Goal: Transaction & Acquisition: Purchase product/service

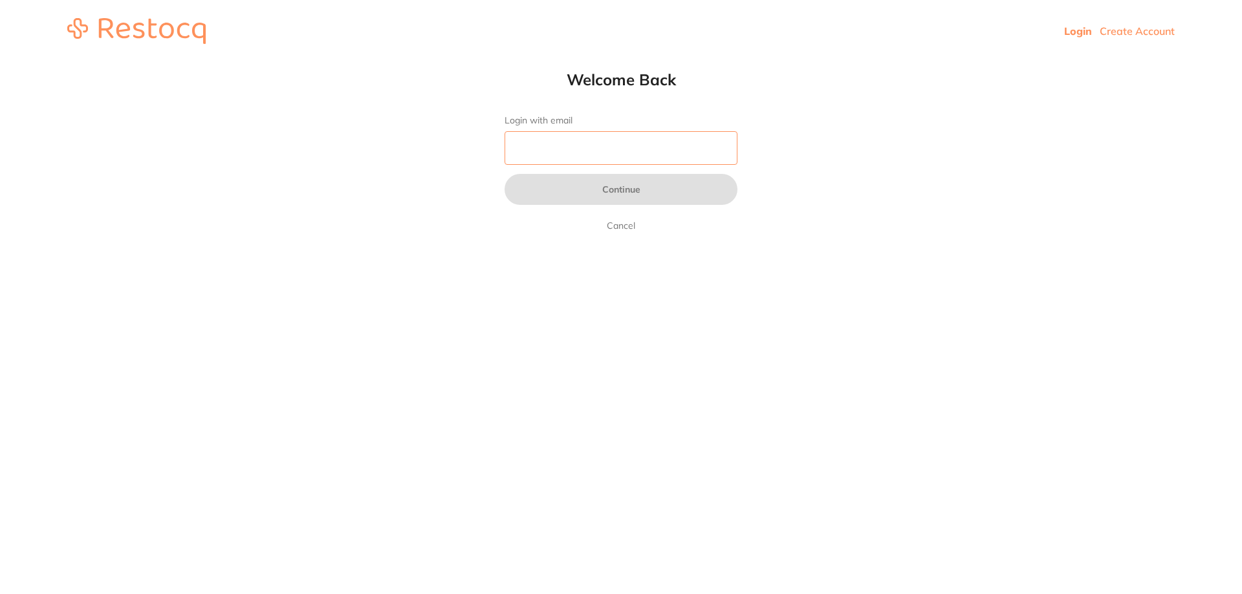
click at [547, 145] on input "Login with email" at bounding box center [620, 148] width 233 height 34
type input "[EMAIL_ADDRESS][DOMAIN_NAME]"
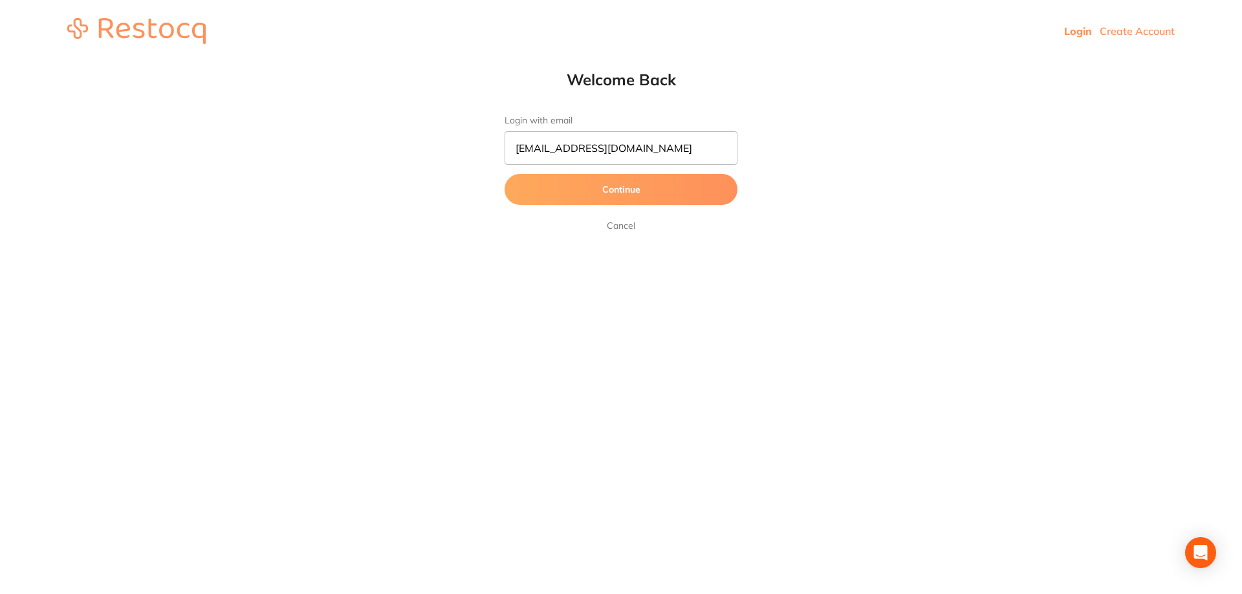
click at [611, 192] on button "Continue" at bounding box center [620, 189] width 233 height 31
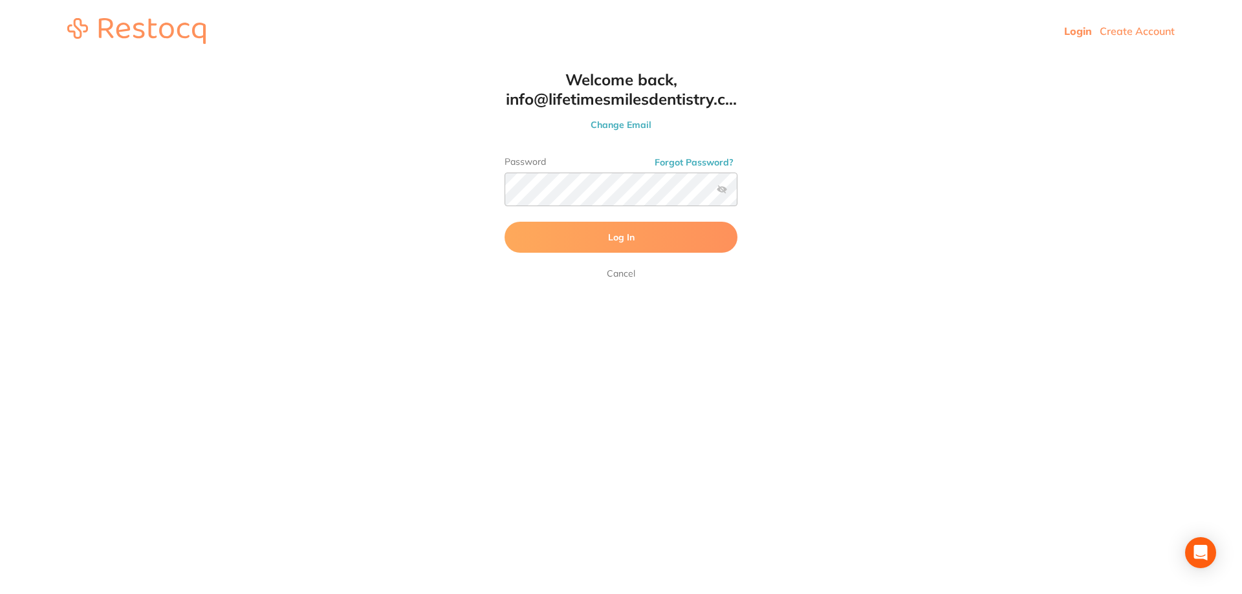
click at [602, 237] on button "Log In" at bounding box center [620, 237] width 233 height 31
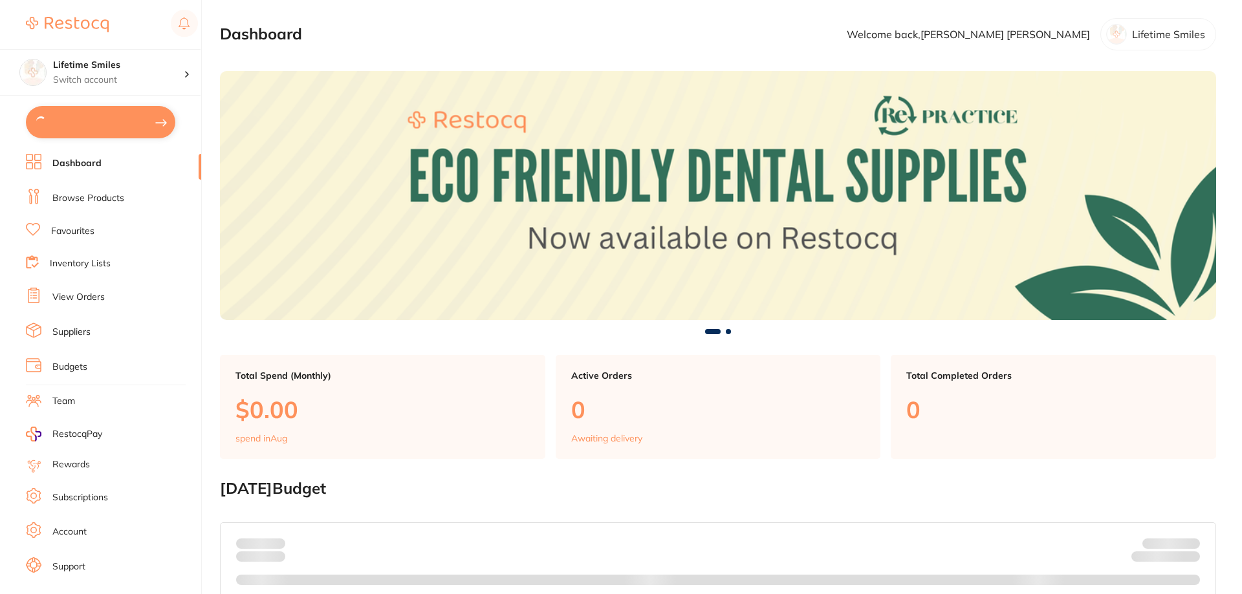
checkbox input "true"
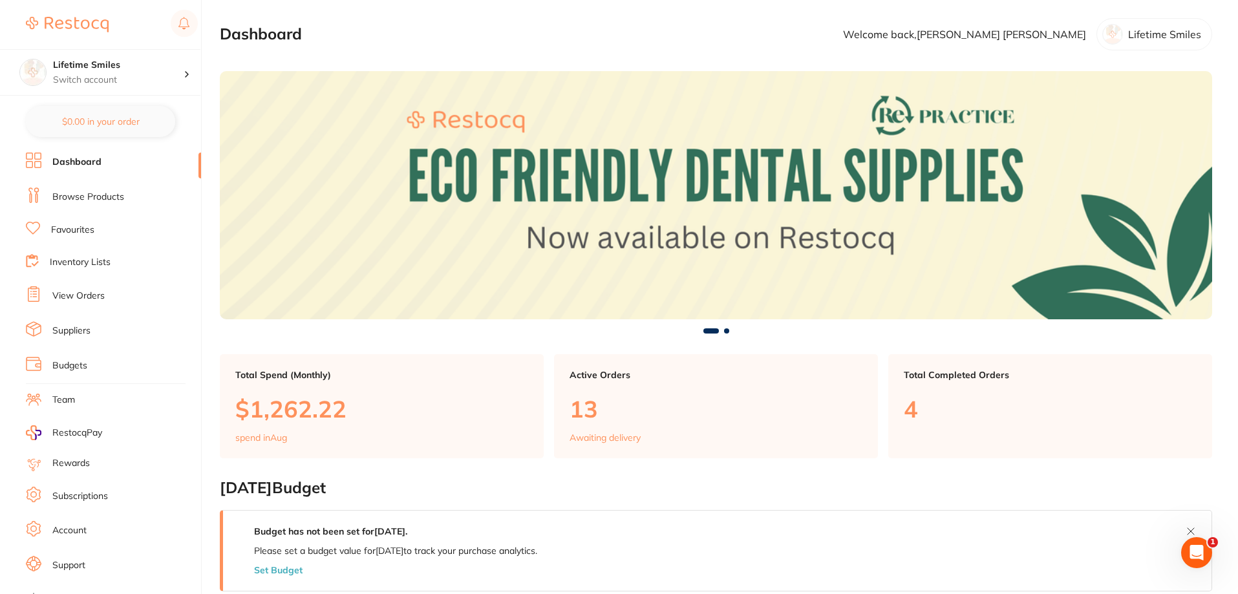
click at [113, 200] on link "Browse Products" at bounding box center [88, 197] width 72 height 13
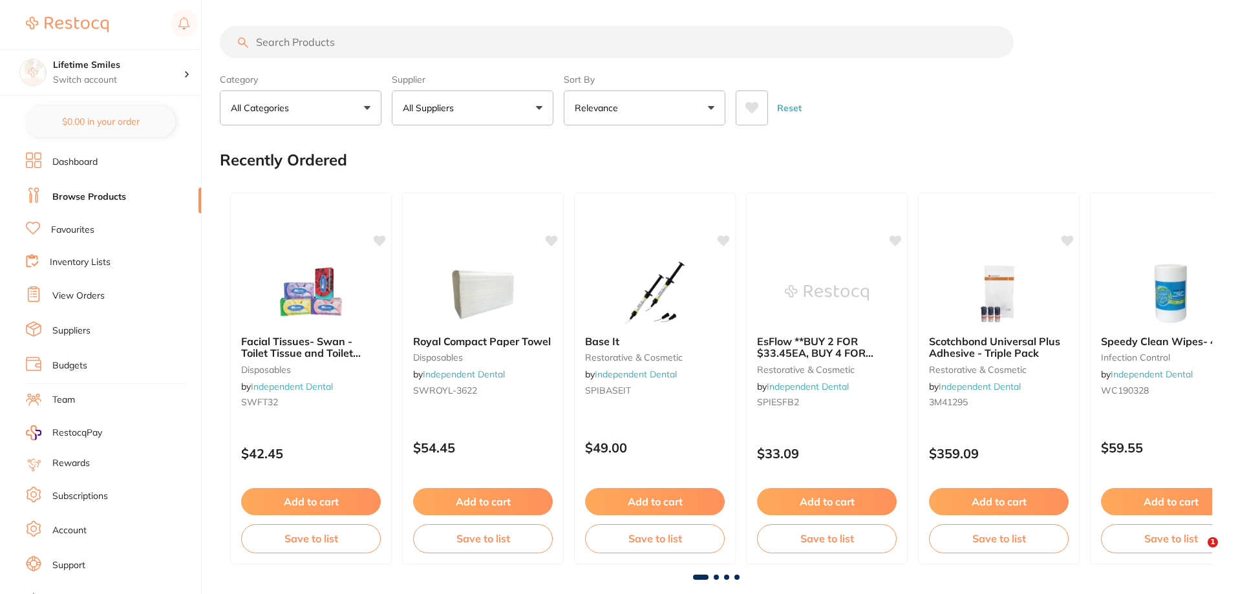
click at [412, 38] on input "search" at bounding box center [617, 42] width 794 height 32
click at [458, 46] on input "search" at bounding box center [617, 42] width 794 height 32
type input "k-files"
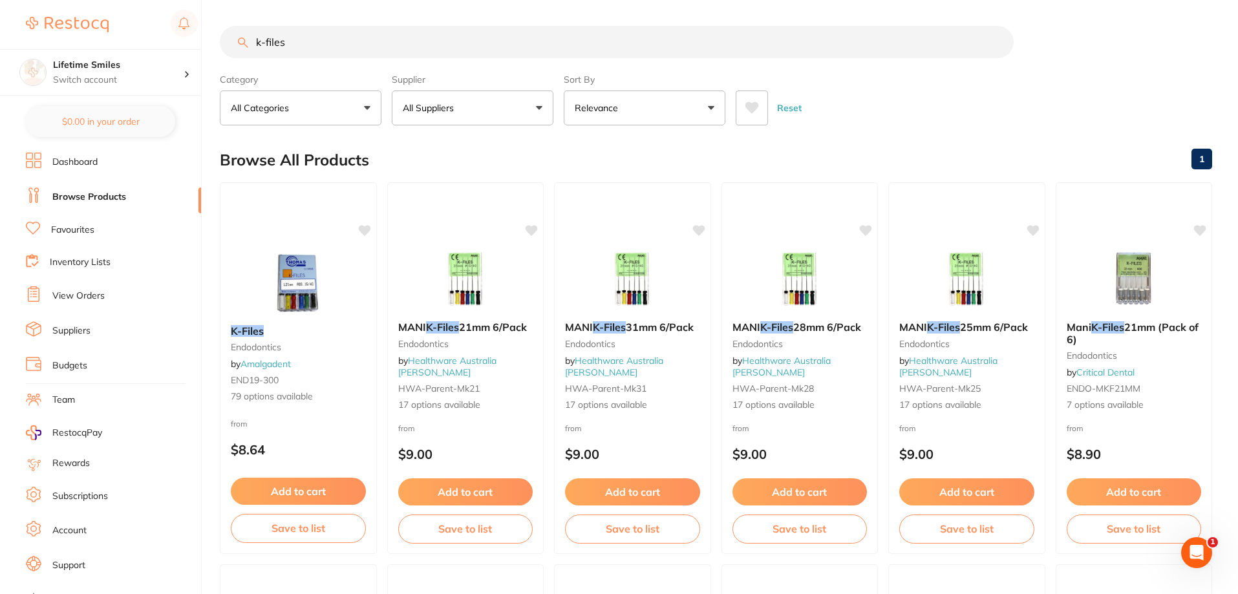
click at [614, 113] on p "Relevance" at bounding box center [599, 108] width 48 height 13
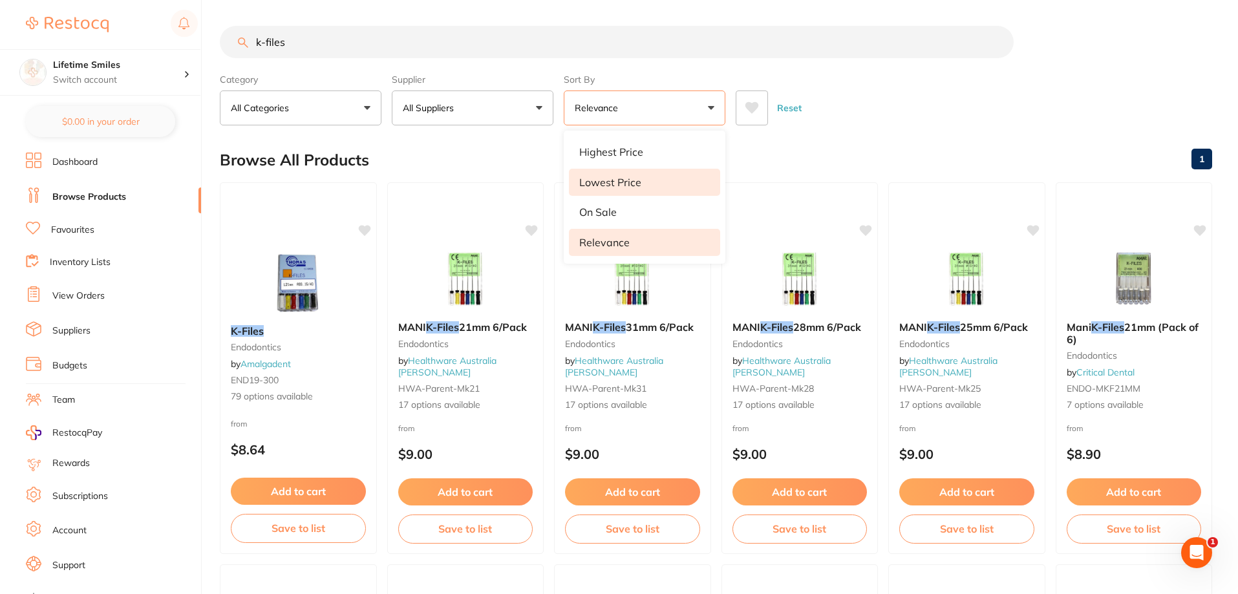
click at [625, 182] on p "Lowest Price" at bounding box center [610, 183] width 62 height 12
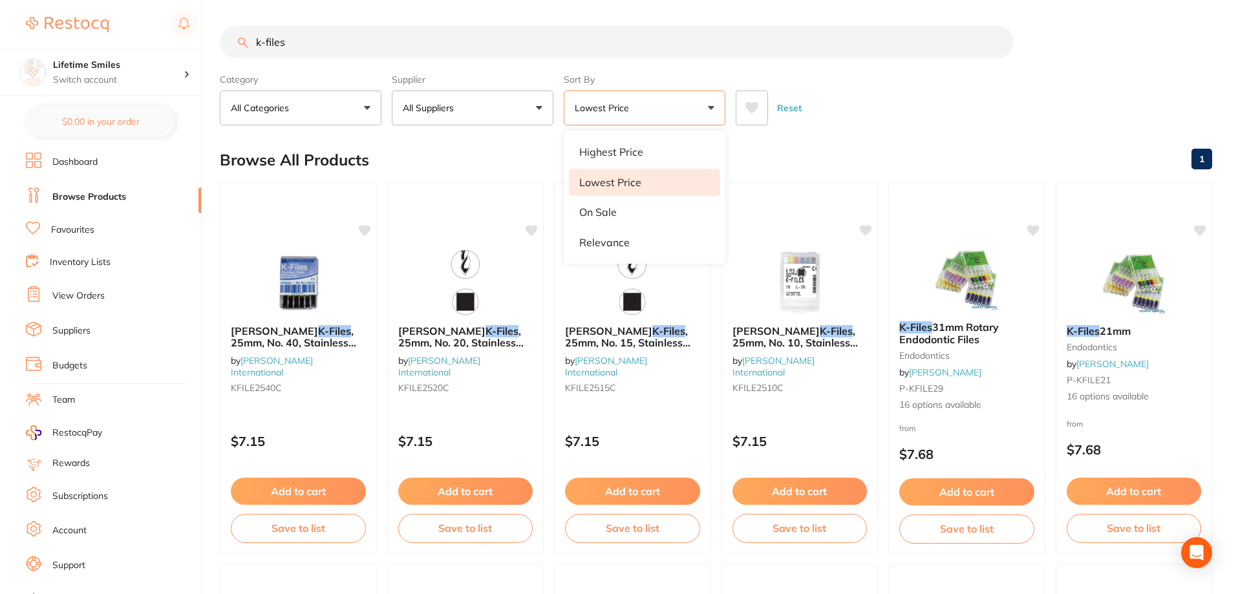
click at [924, 161] on div "Browse All Products 1" at bounding box center [716, 159] width 993 height 43
drag, startPoint x: 317, startPoint y: 39, endPoint x: 125, endPoint y: 39, distance: 192.0
click at [125, 39] on div "$879.59 Lifetime Smiles Switch account Lifetime Smiles $0.00 in your order Dash…" at bounding box center [619, 297] width 1238 height 594
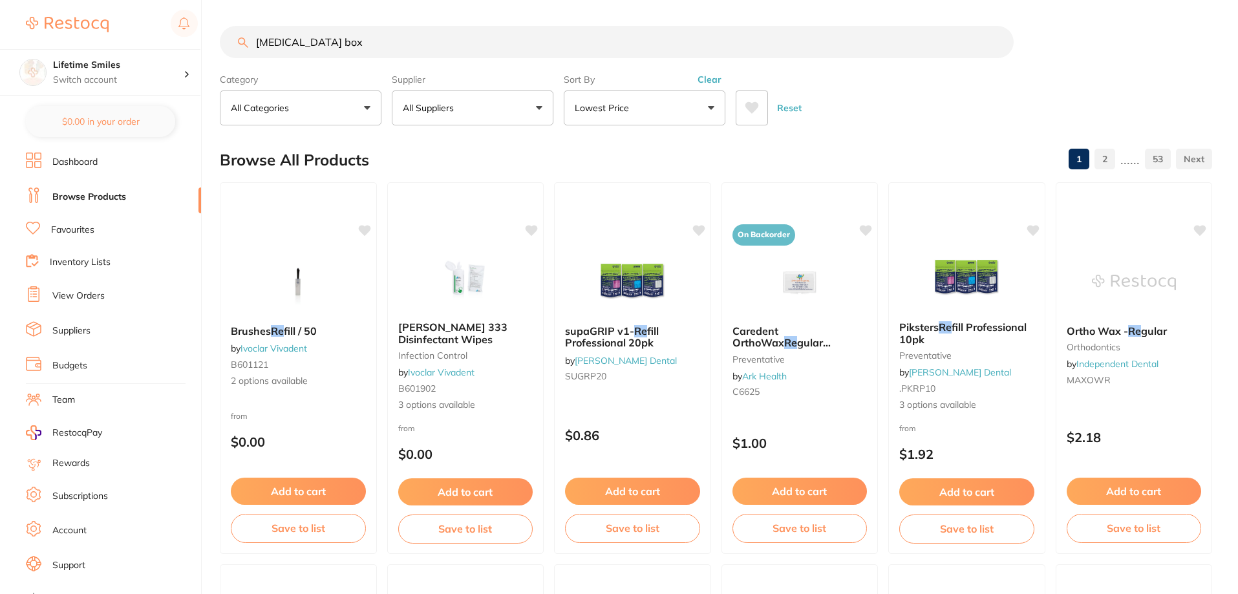
type input "retainer box"
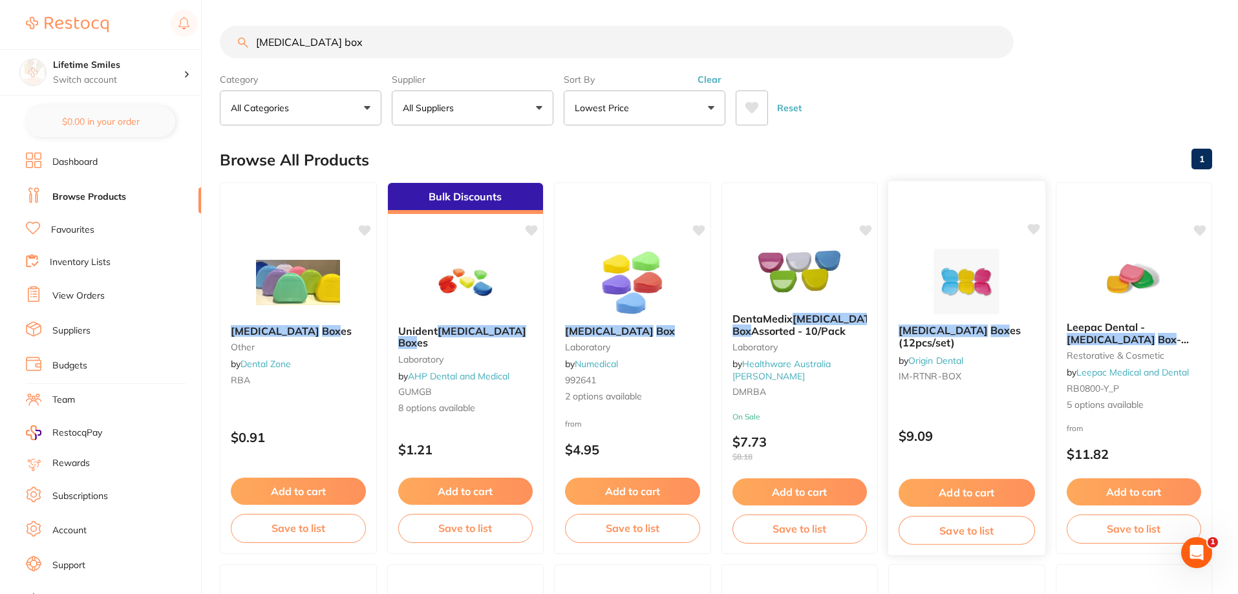
click at [995, 398] on div "Retainer Box es (12pcs/set) by Origin Dental IM-RTNR-BOX $9.09 Add to cart Save…" at bounding box center [967, 368] width 158 height 376
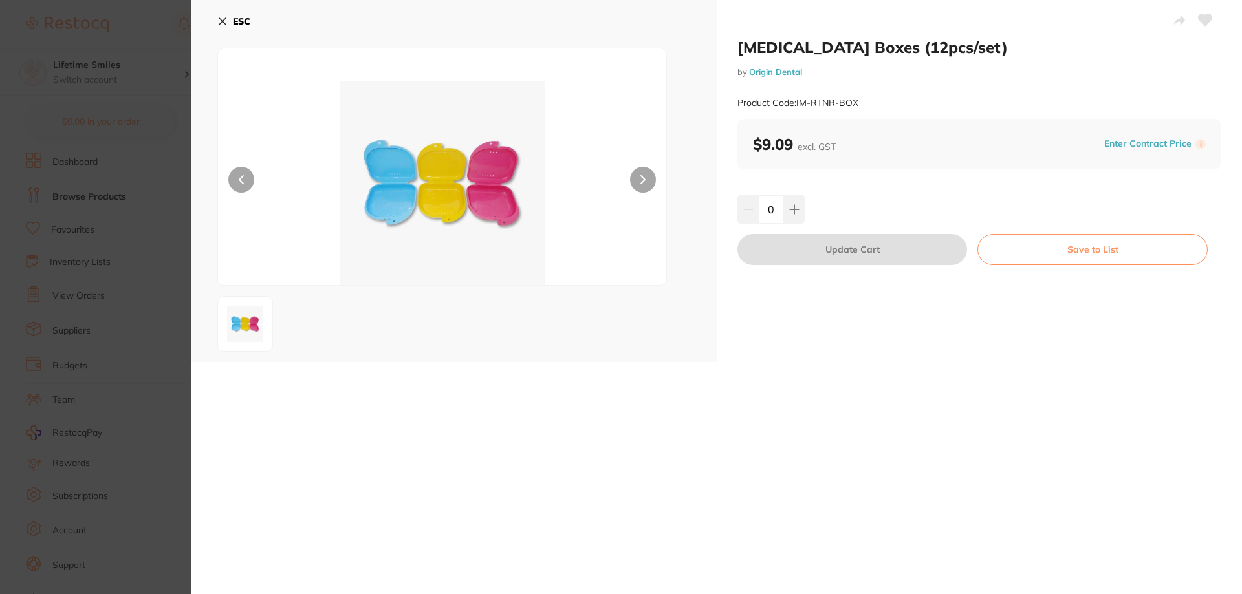
click at [220, 19] on icon at bounding box center [222, 21] width 7 height 7
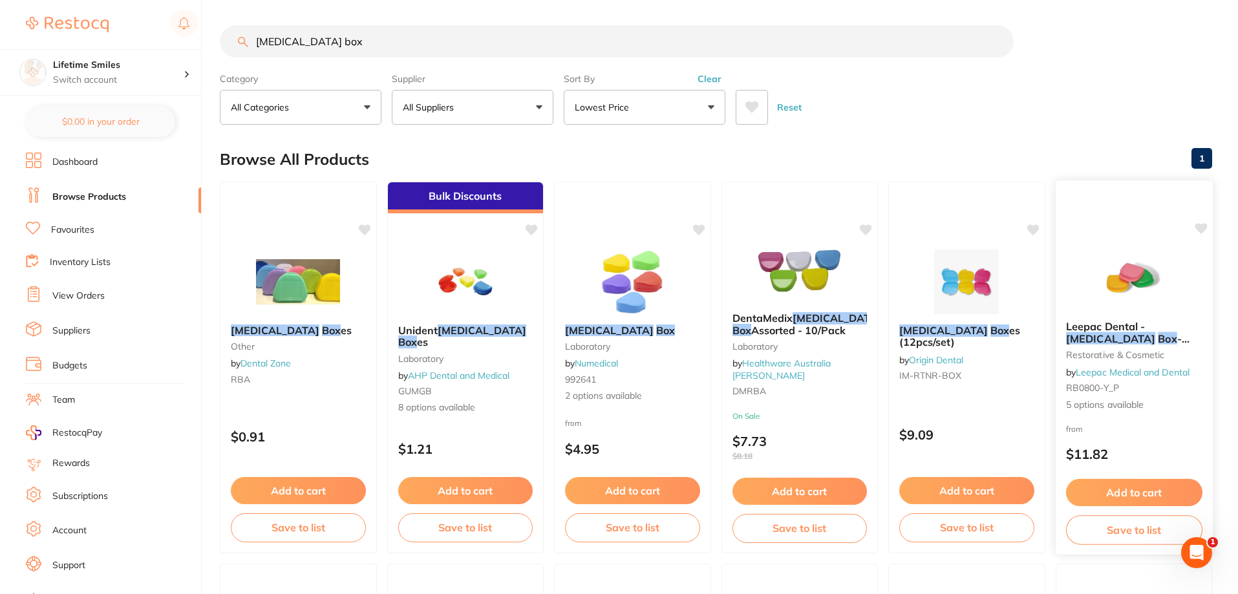
click at [1128, 294] on img at bounding box center [1134, 277] width 85 height 65
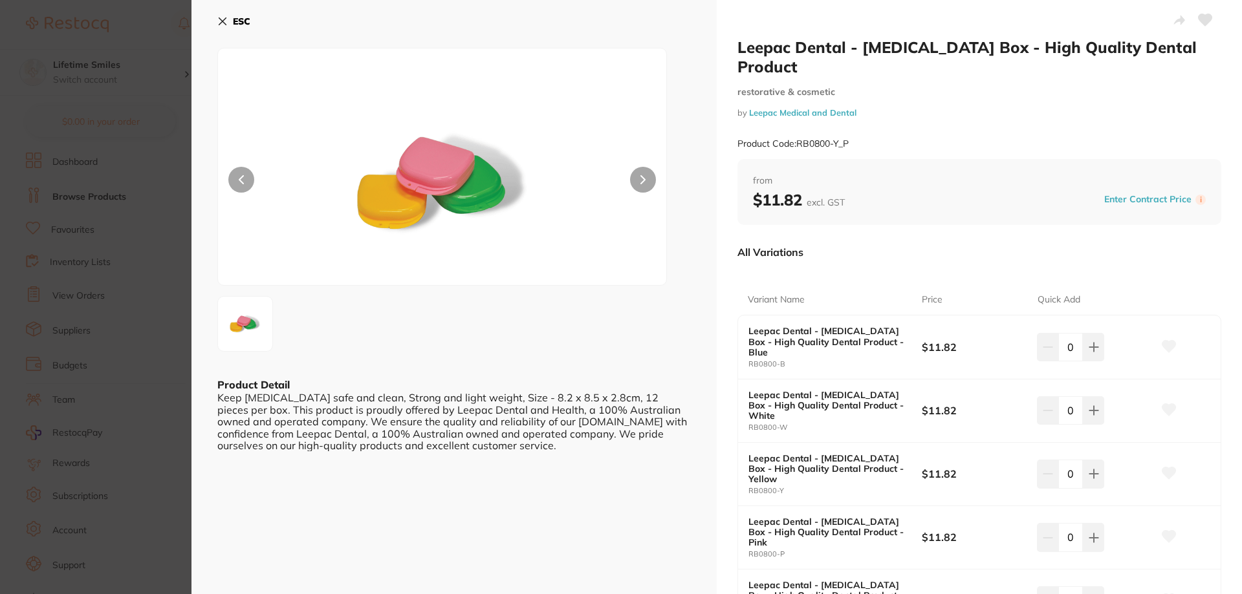
click at [225, 17] on icon at bounding box center [222, 21] width 10 height 10
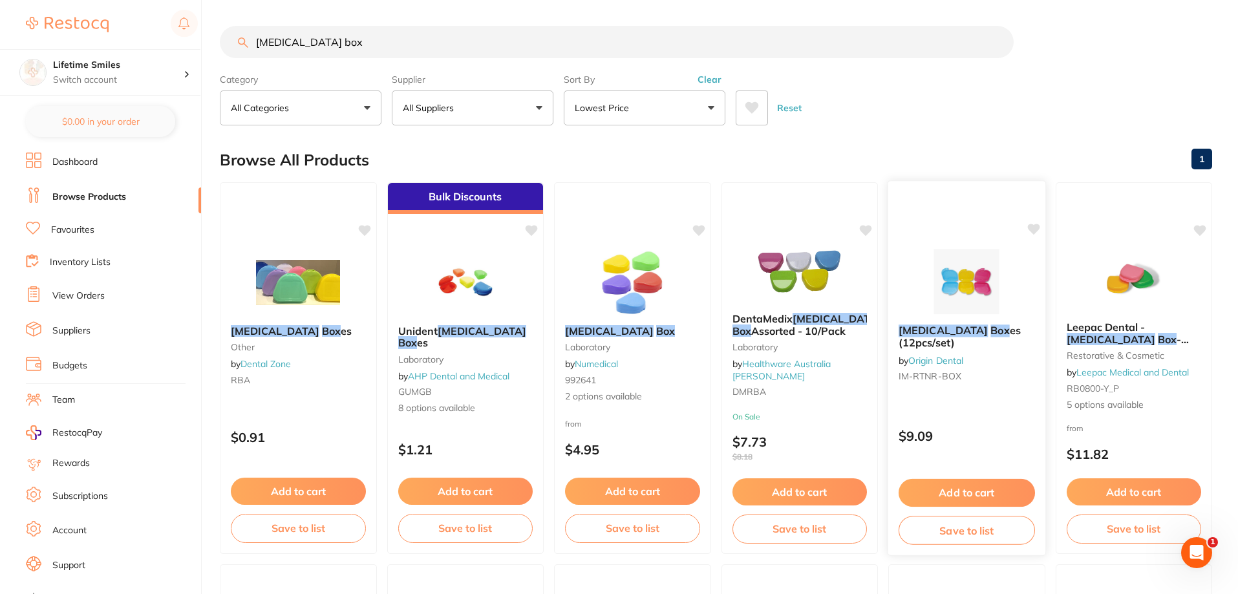
click at [987, 493] on button "Add to cart" at bounding box center [967, 493] width 136 height 28
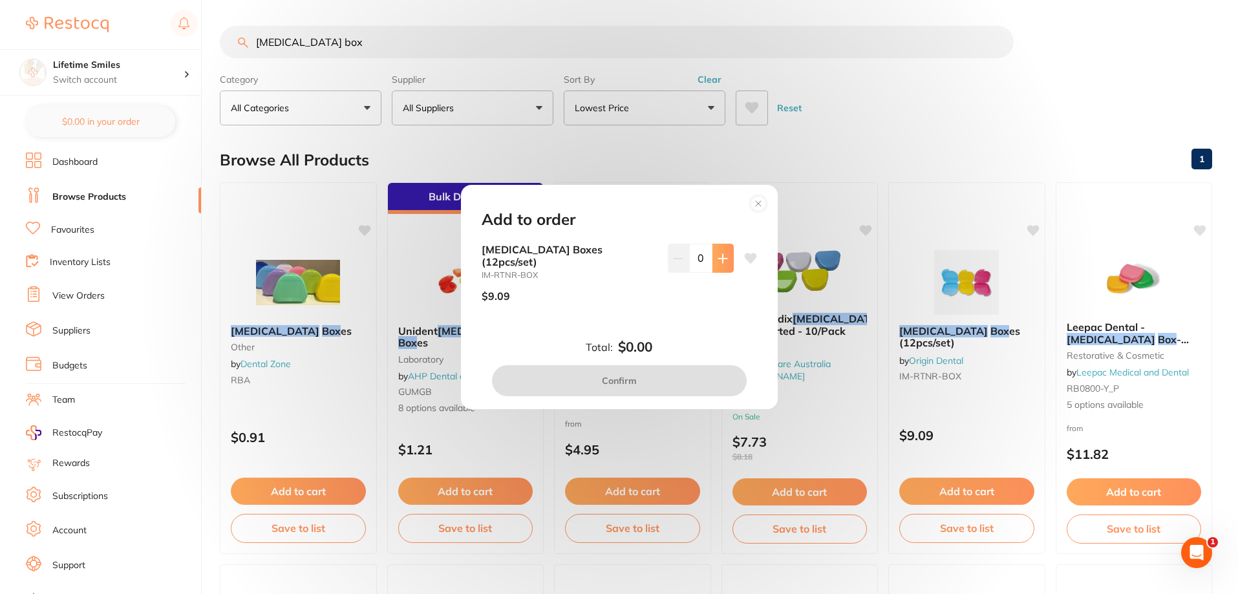
click at [718, 272] on button at bounding box center [723, 258] width 21 height 28
click at [720, 271] on button at bounding box center [723, 258] width 21 height 28
type input "2"
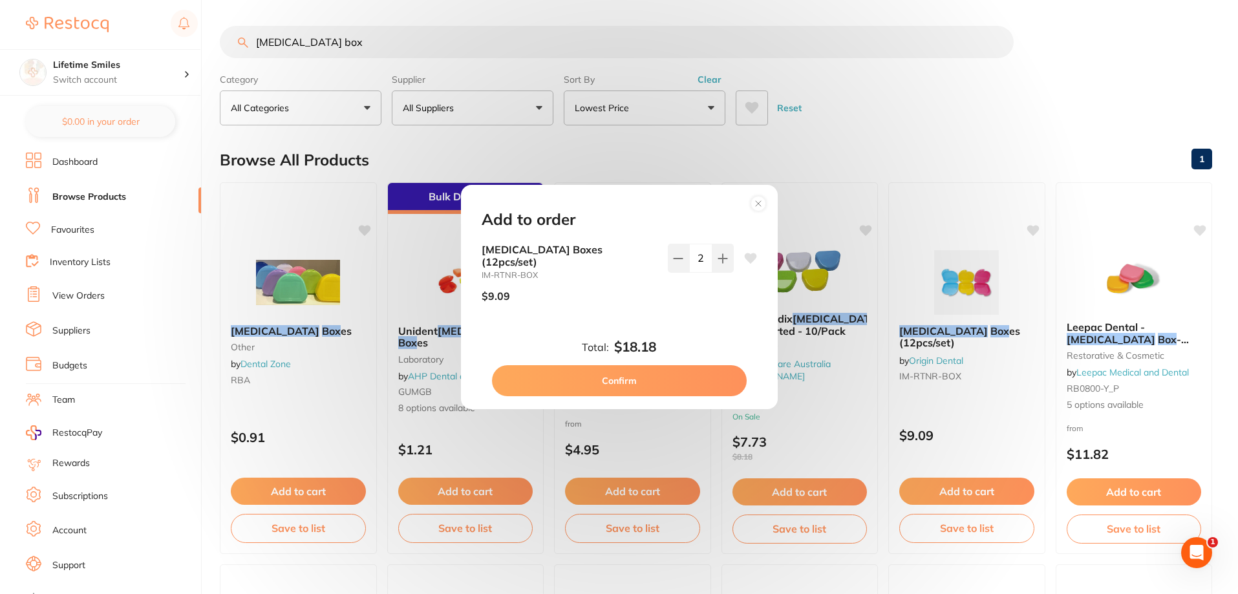
click at [617, 372] on button "Confirm" at bounding box center [619, 380] width 255 height 31
checkbox input "false"
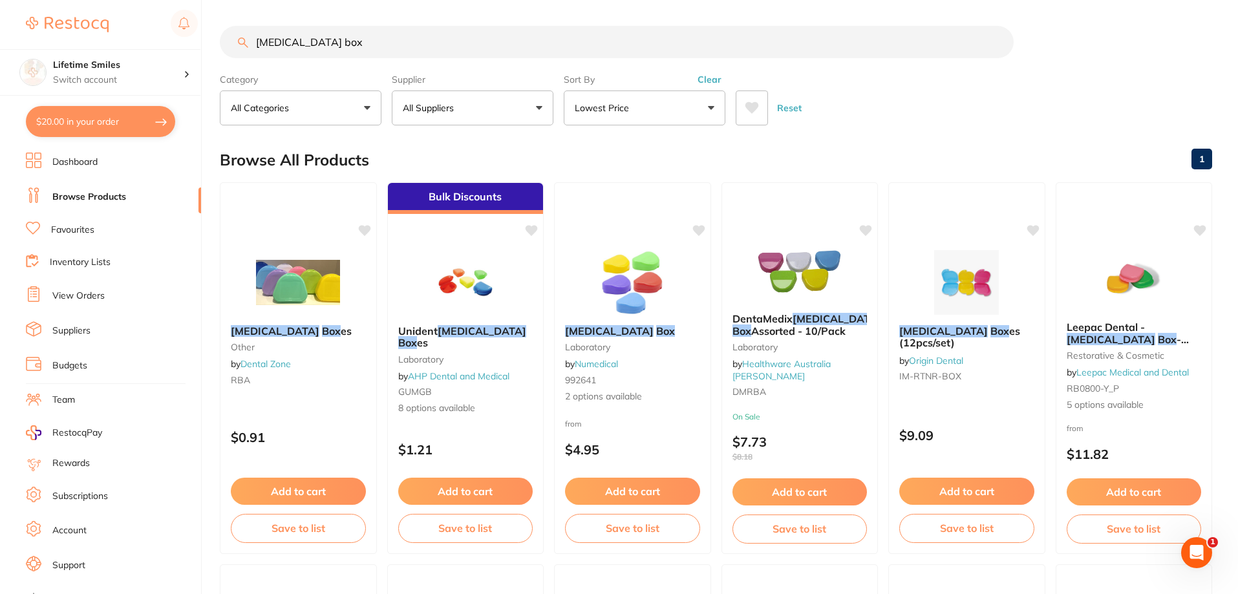
drag, startPoint x: 343, startPoint y: 46, endPoint x: 136, endPoint y: 25, distance: 208.0
click at [136, 25] on div "$20.00 Lifetime Smiles Switch account Lifetime Smiles $20.00 in your order Dash…" at bounding box center [619, 297] width 1238 height 594
click at [337, 43] on input "retainer box" at bounding box center [617, 42] width 794 height 32
click at [307, 382] on small "RBA" at bounding box center [298, 380] width 136 height 10
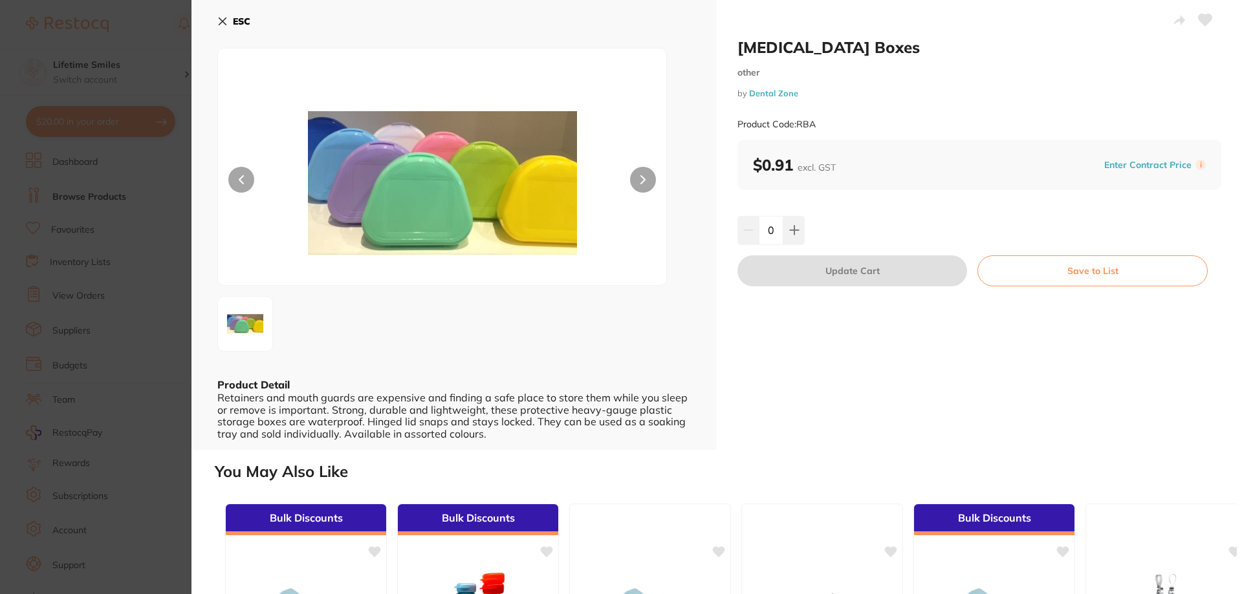
click at [217, 19] on icon at bounding box center [222, 21] width 10 height 10
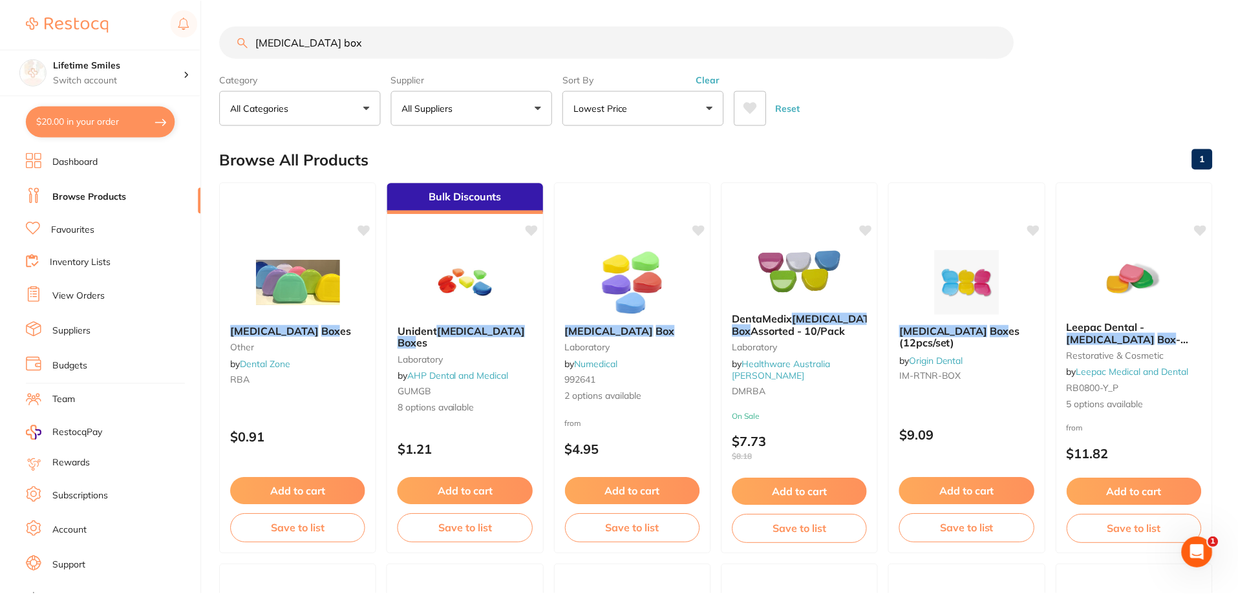
scroll to position [1, 0]
click at [1011, 307] on div at bounding box center [967, 282] width 156 height 65
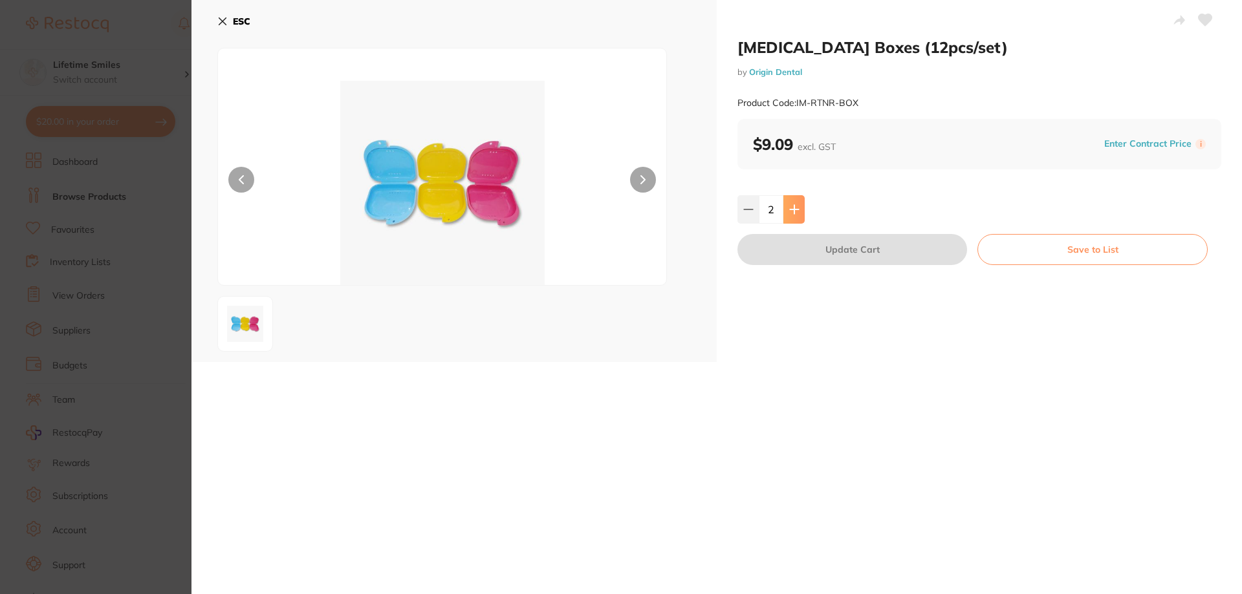
click at [797, 210] on button at bounding box center [793, 209] width 21 height 28
type input "3"
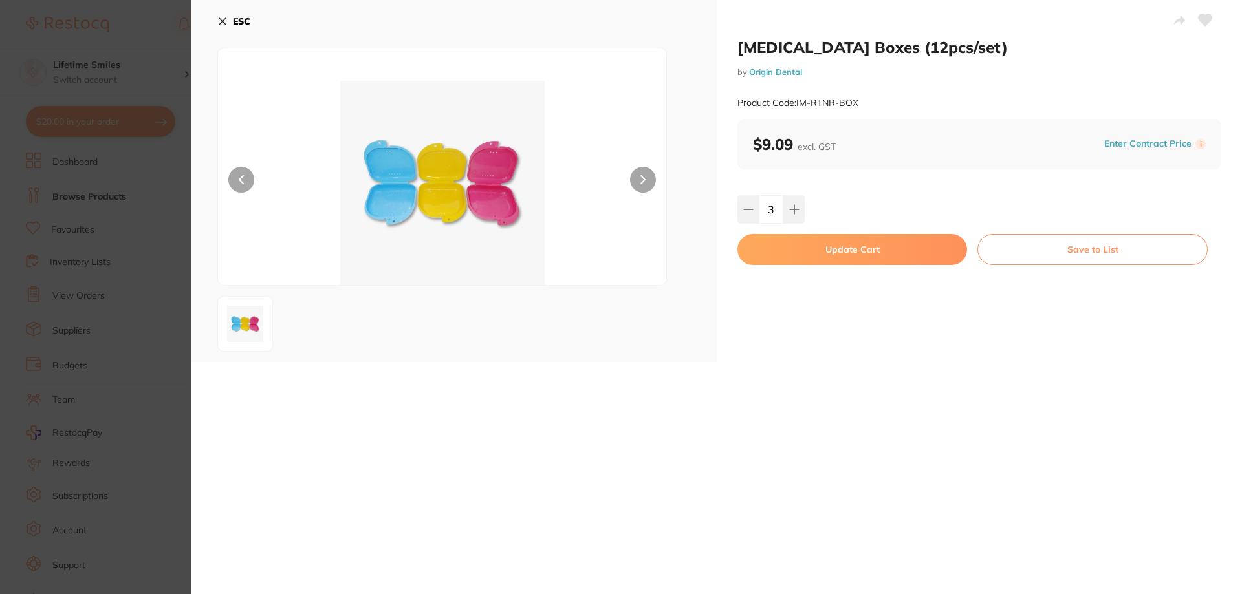
click at [839, 252] on button "Update Cart" at bounding box center [852, 249] width 230 height 31
type input "3"
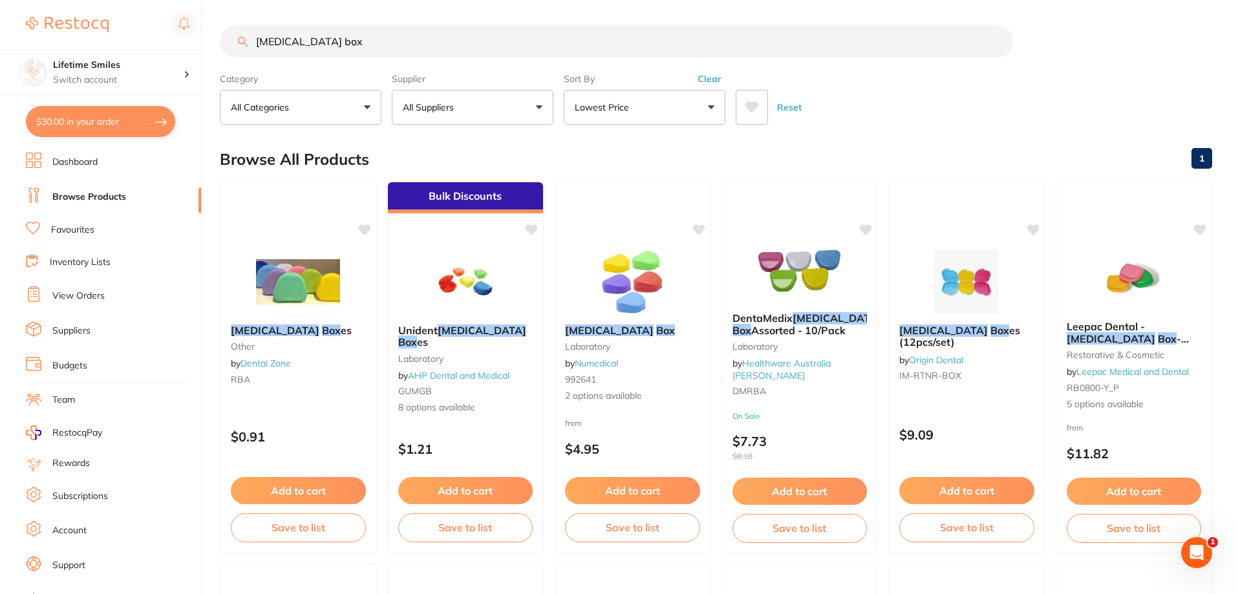
drag, startPoint x: 347, startPoint y: 45, endPoint x: 100, endPoint y: 48, distance: 246.4
click at [100, 48] on div "$30.00 Lifetime Smiles Switch account Lifetime Smiles $30.00 in your order Dash…" at bounding box center [619, 296] width 1238 height 594
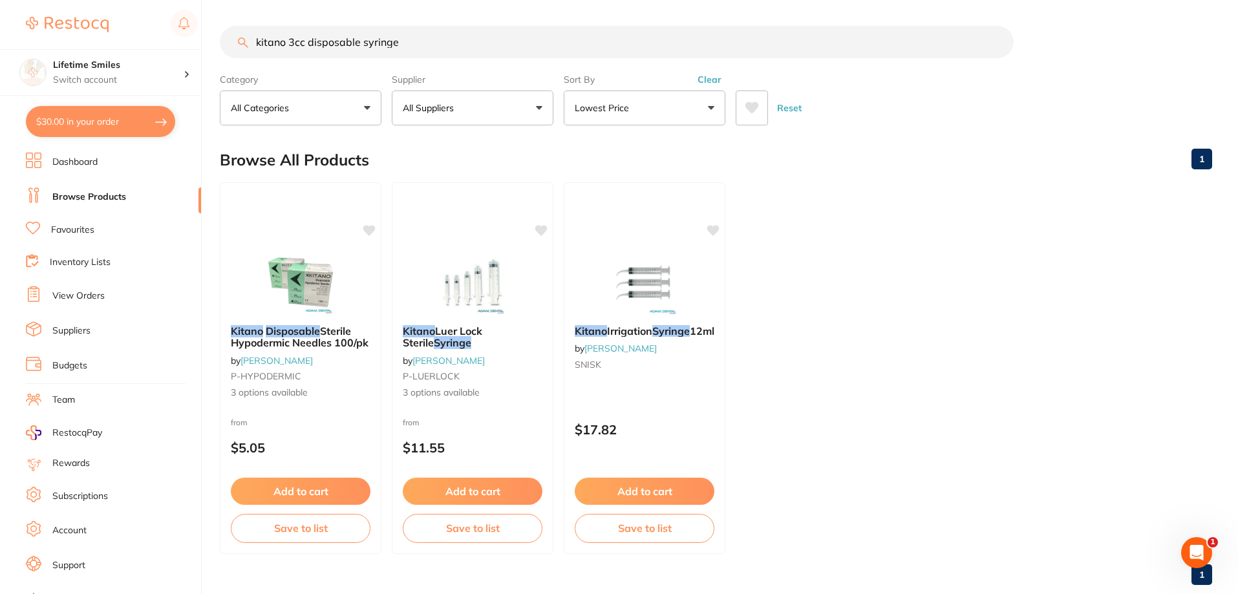
scroll to position [0, 0]
type input "k"
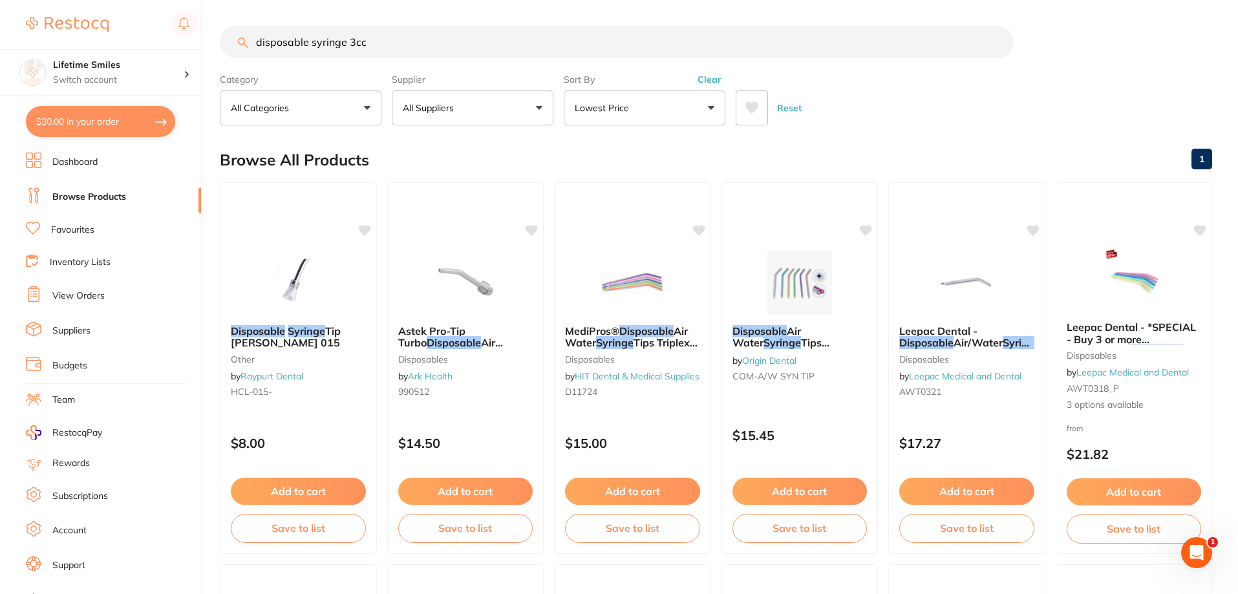
drag, startPoint x: 378, startPoint y: 40, endPoint x: 56, endPoint y: 15, distance: 323.0
click at [56, 15] on div "$30.00 Lifetime Smiles Switch account Lifetime Smiles $30.00 in your order Dash…" at bounding box center [619, 297] width 1238 height 594
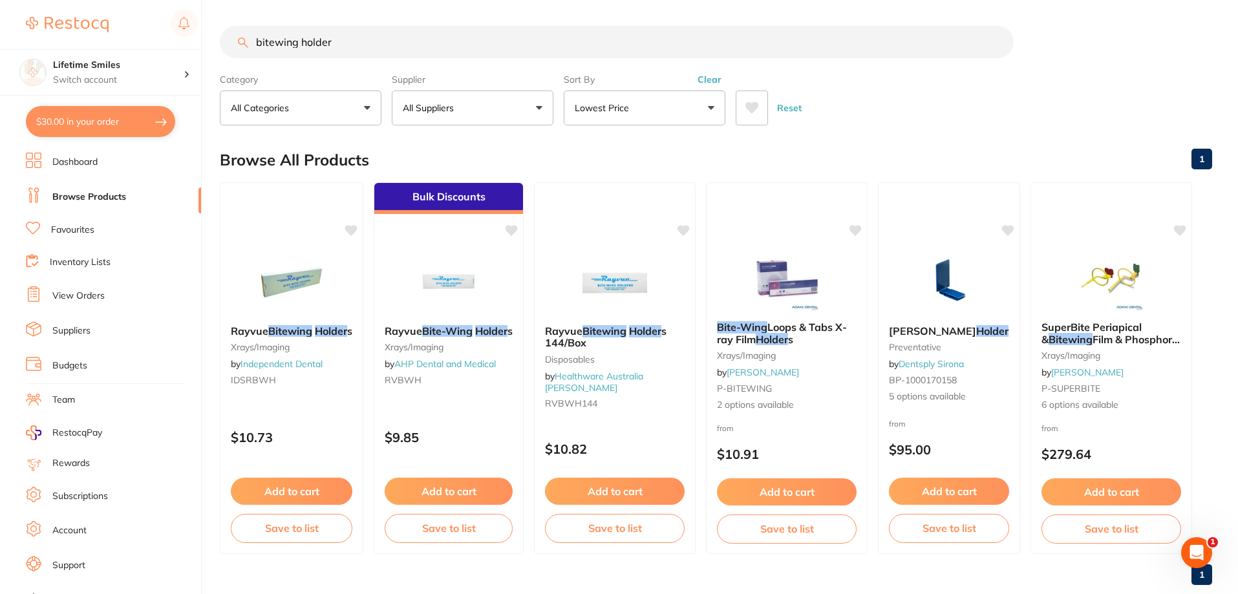
drag, startPoint x: 371, startPoint y: 45, endPoint x: 96, endPoint y: 39, distance: 275.5
click at [96, 39] on div "$30.00 Lifetime Smiles Switch account Lifetime Smiles $30.00 in your order Dash…" at bounding box center [619, 297] width 1238 height 594
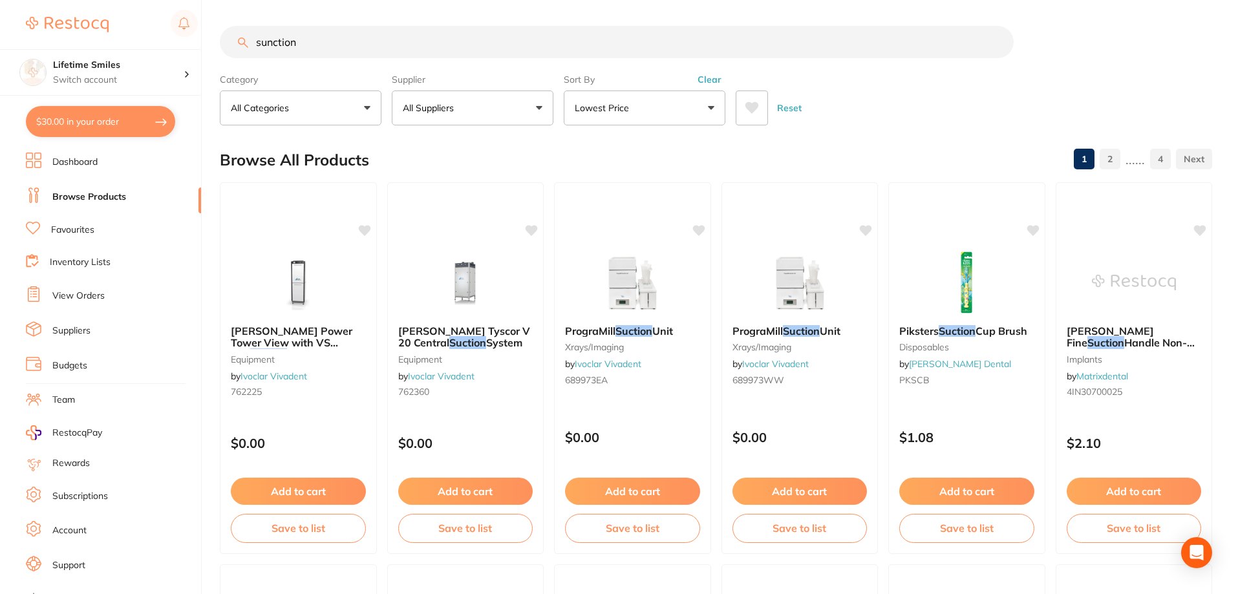
click at [252, 43] on input "sunction" at bounding box center [617, 42] width 794 height 32
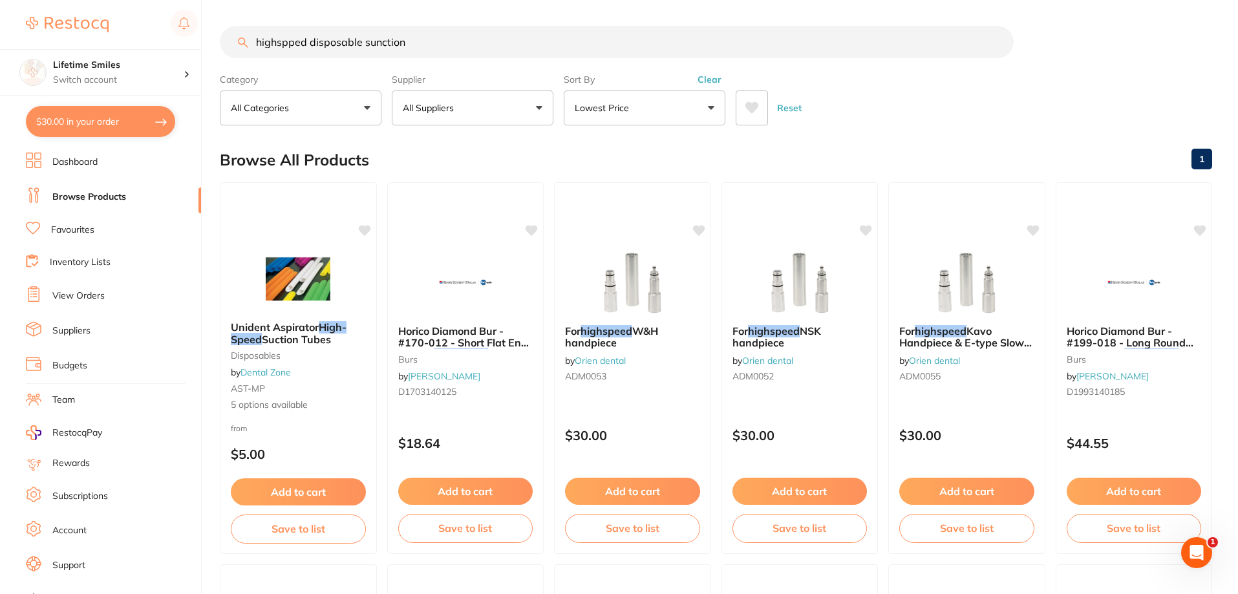
drag, startPoint x: 444, startPoint y: 45, endPoint x: 91, endPoint y: 12, distance: 354.6
click at [91, 12] on div "$30.00 Lifetime Smiles Switch account Lifetime Smiles $30.00 in your order Dash…" at bounding box center [619, 297] width 1238 height 594
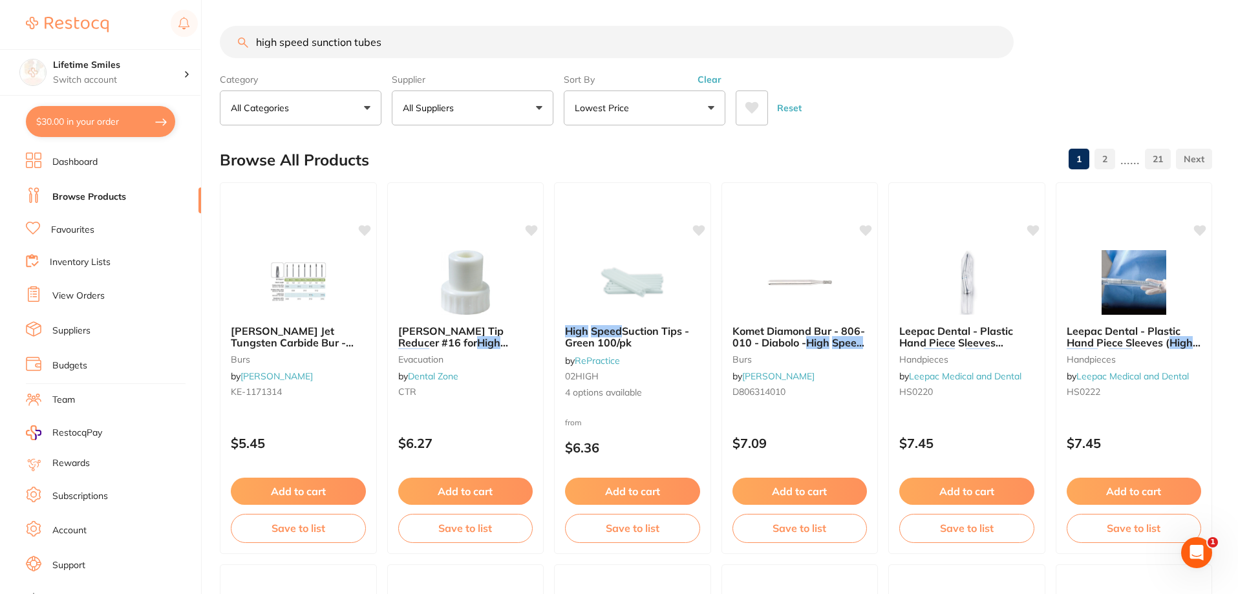
type input "high speed sunction tubes"
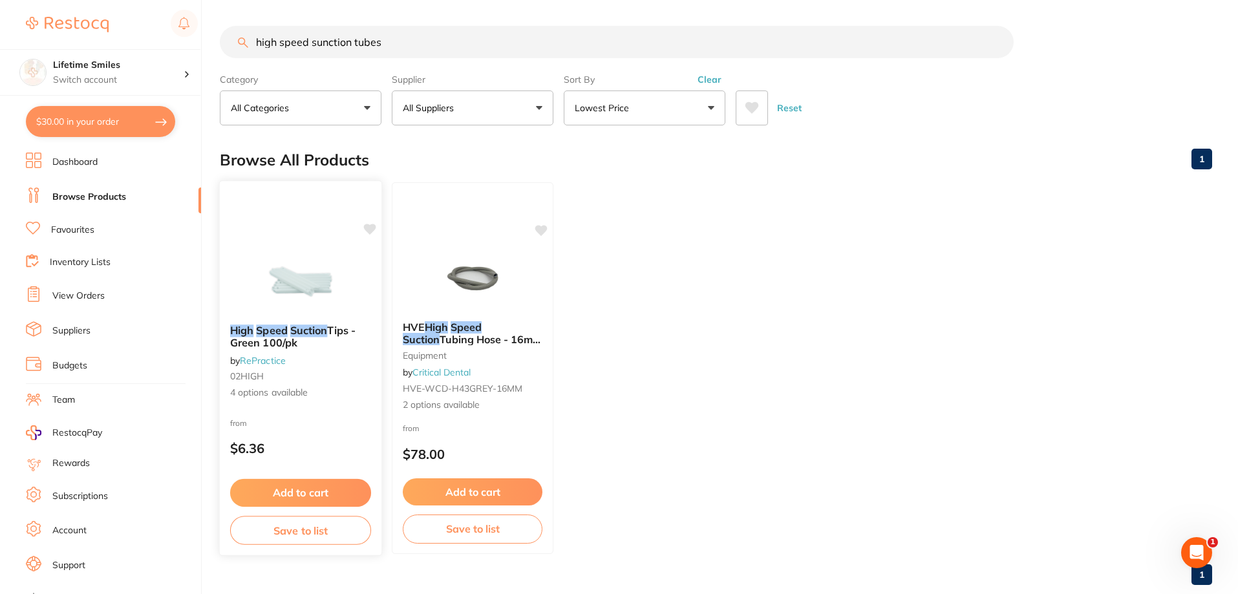
click at [330, 365] on div "High Speed Suction Tips - Green 100/pk by RePractice 02HIGH 4 options available" at bounding box center [301, 362] width 162 height 96
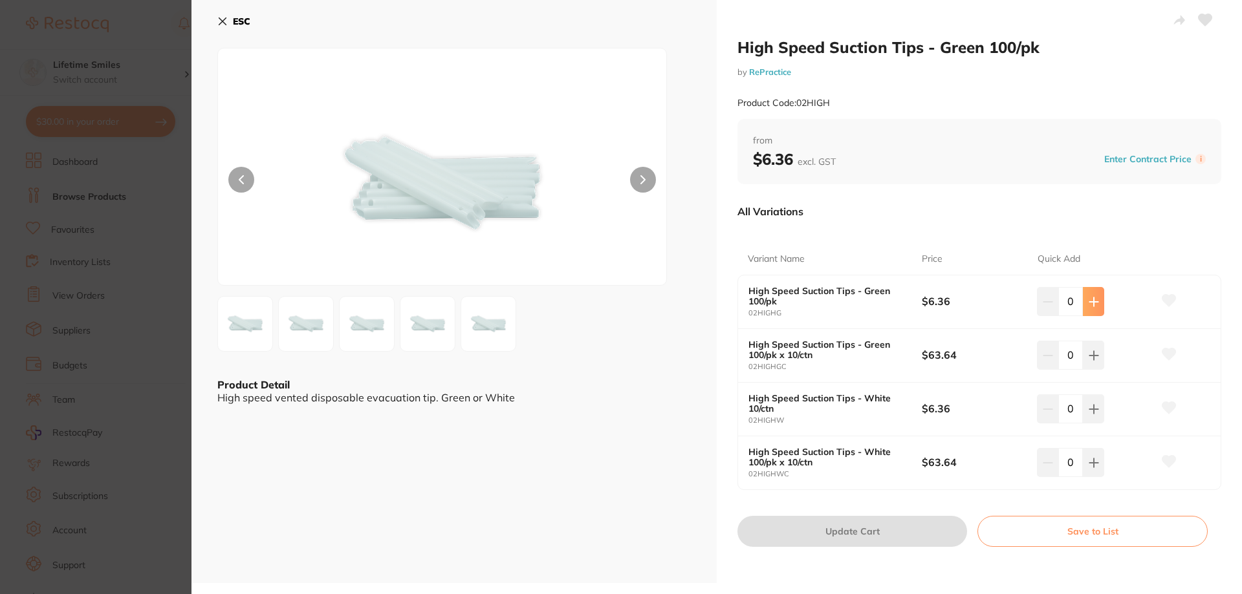
click at [1091, 306] on icon at bounding box center [1093, 301] width 8 height 8
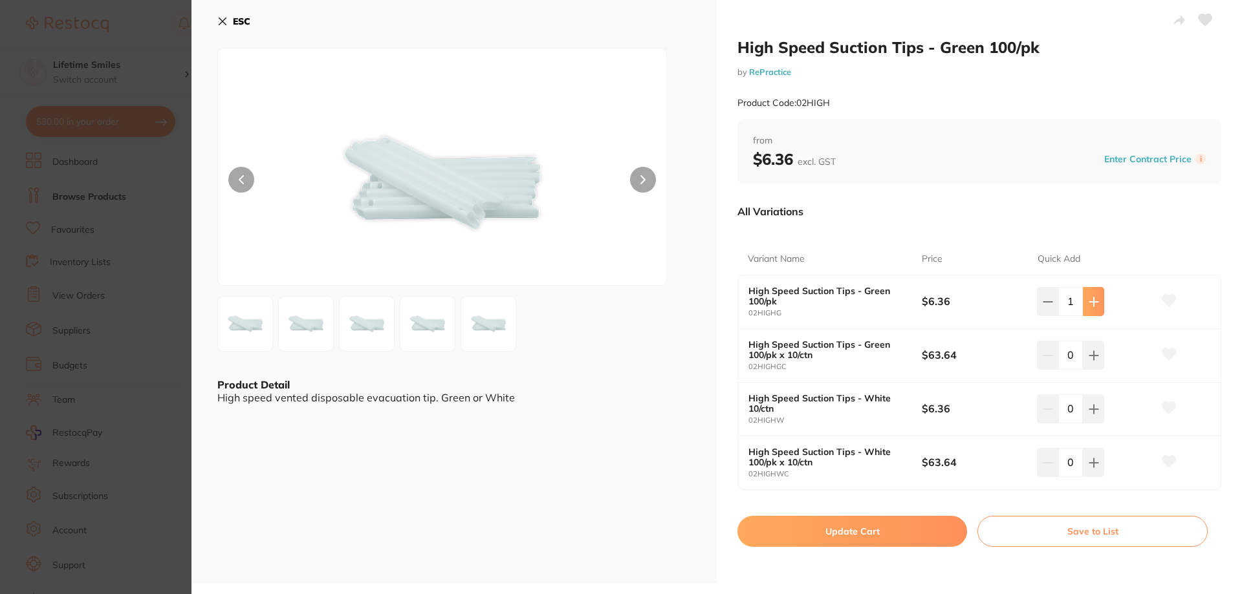
click at [1091, 306] on icon at bounding box center [1093, 301] width 8 height 8
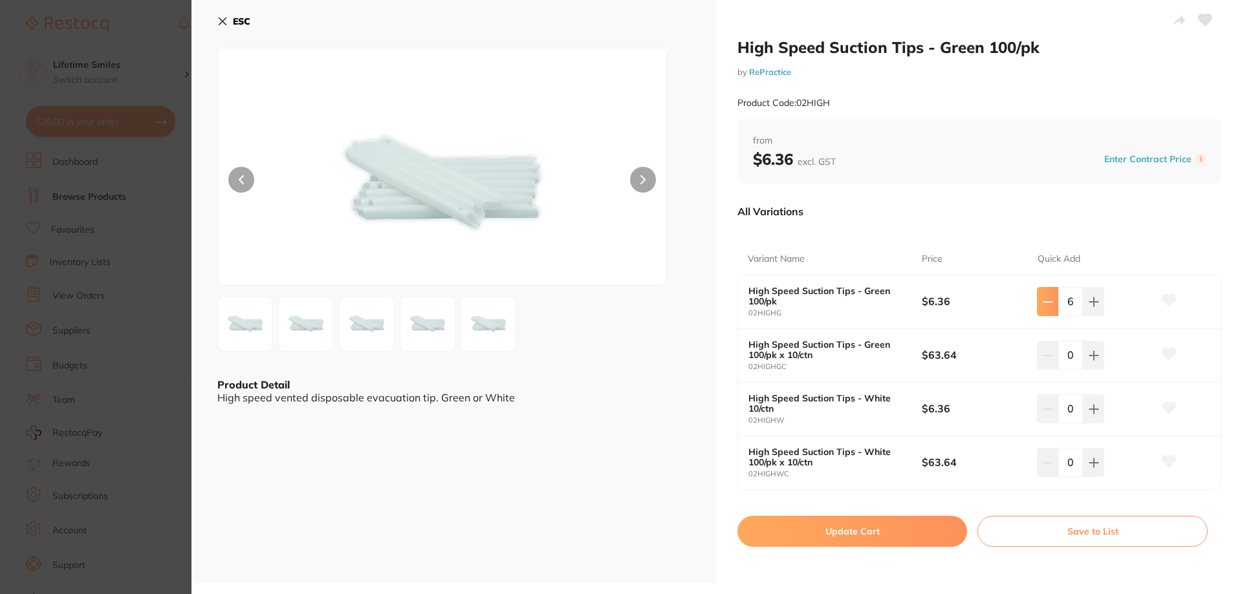
click at [1046, 303] on icon at bounding box center [1047, 302] width 10 height 10
type input "5"
click at [835, 536] on button "Update Cart" at bounding box center [852, 531] width 230 height 31
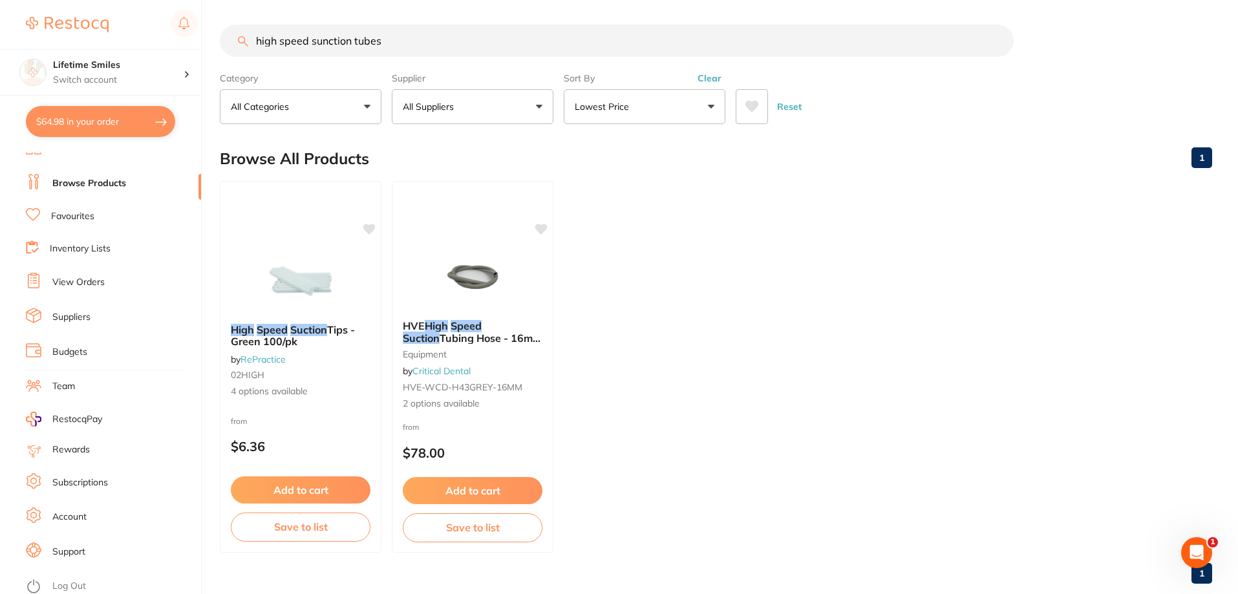
scroll to position [17, 0]
drag, startPoint x: 405, startPoint y: 42, endPoint x: 159, endPoint y: 39, distance: 246.4
click at [162, 39] on div "$64.98 Lifetime Smiles Switch account Lifetime Smiles $64.98 in your order Dash…" at bounding box center [619, 296] width 1238 height 594
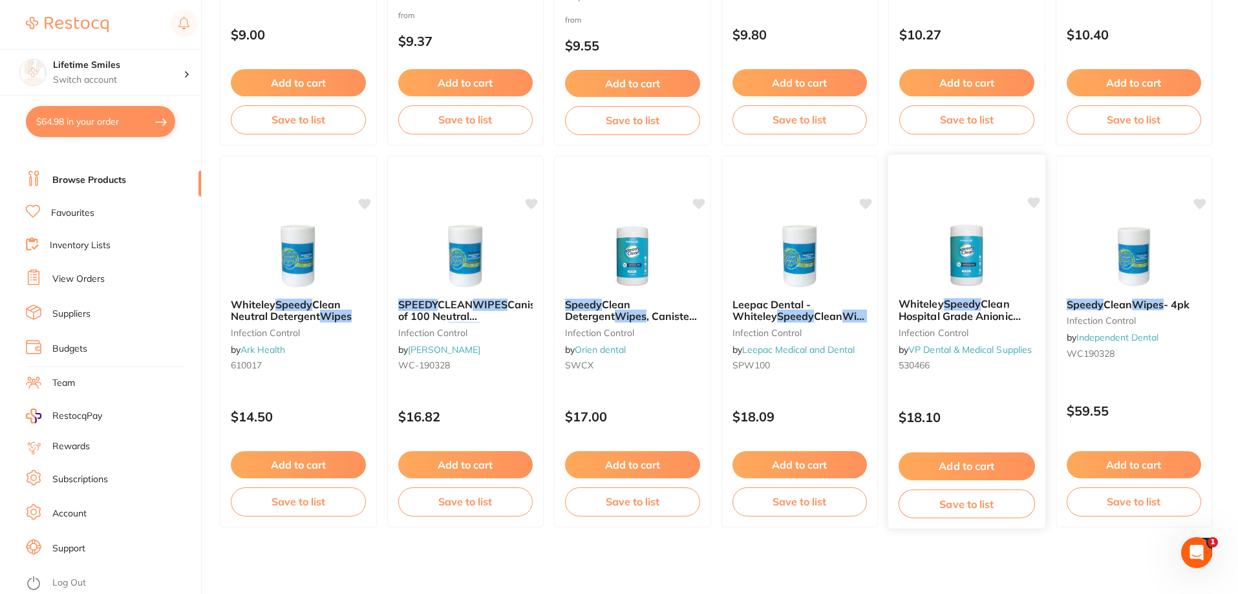
scroll to position [791, 0]
click at [1009, 263] on img at bounding box center [967, 254] width 85 height 65
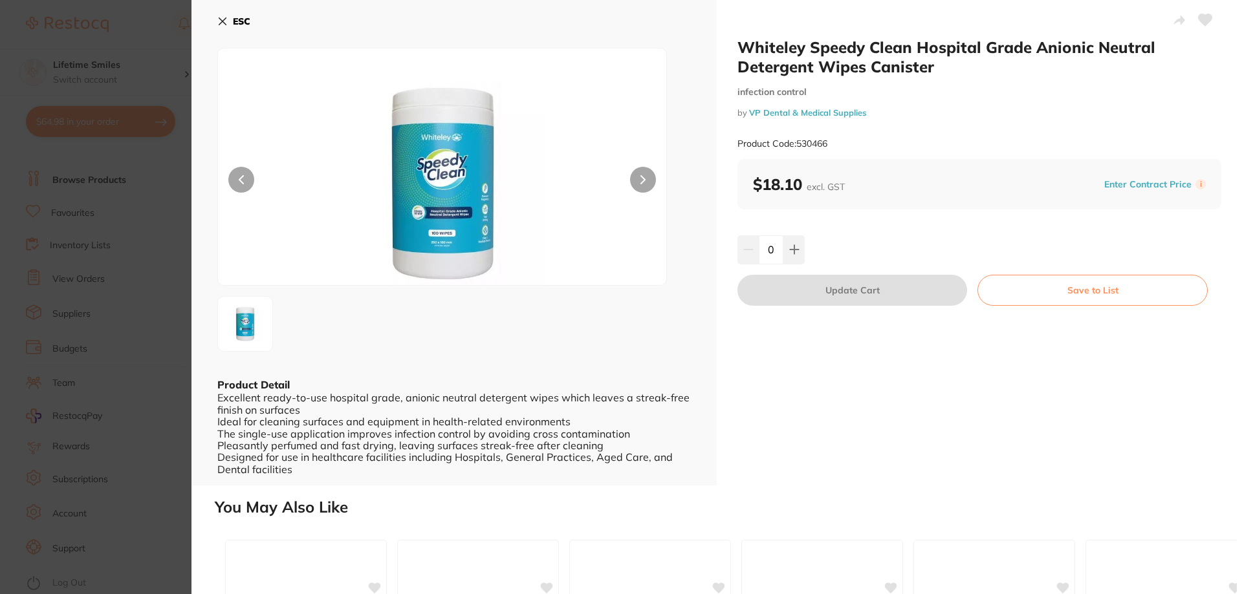
click at [444, 252] on img at bounding box center [442, 183] width 269 height 204
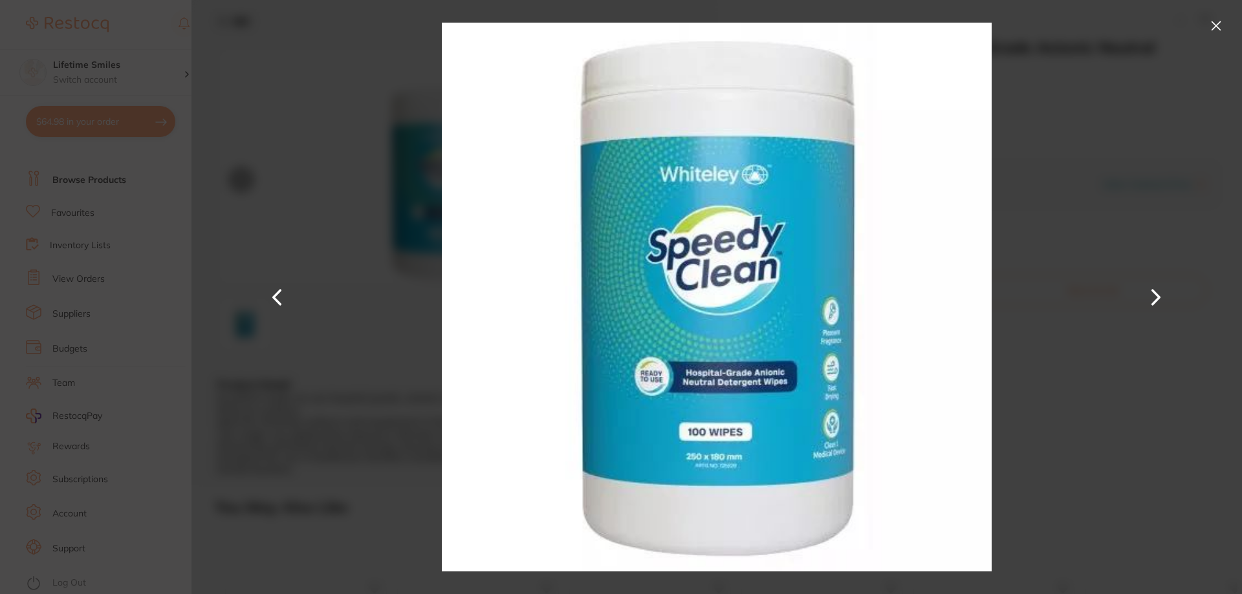
click at [1207, 19] on button at bounding box center [1215, 26] width 21 height 21
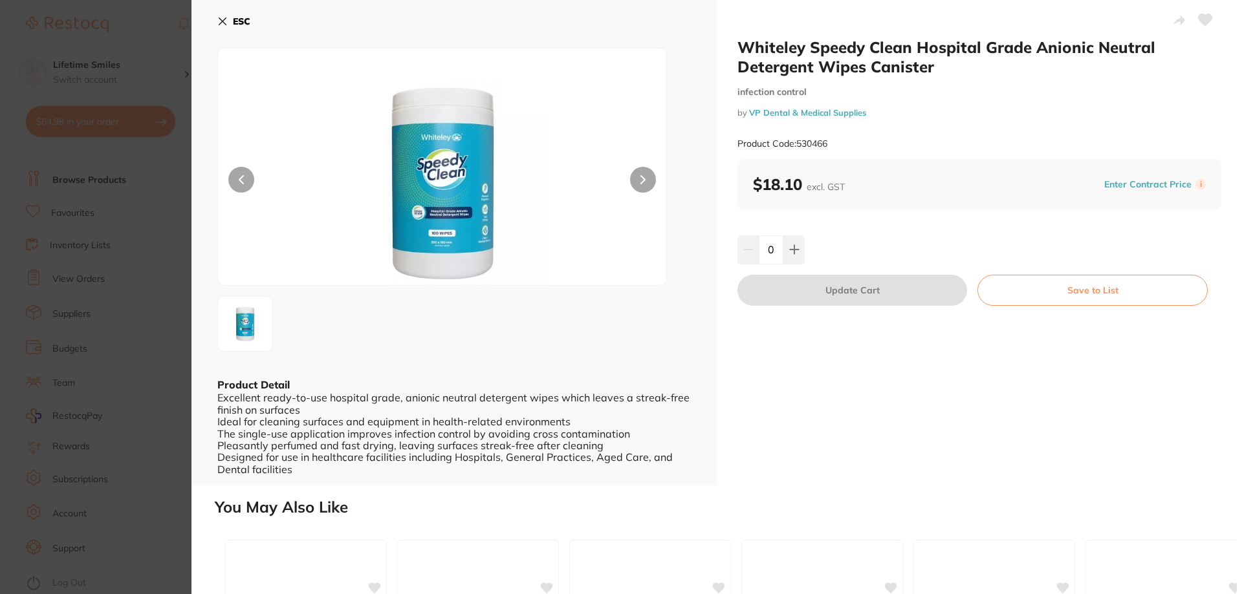
click at [220, 17] on icon at bounding box center [222, 21] width 10 height 10
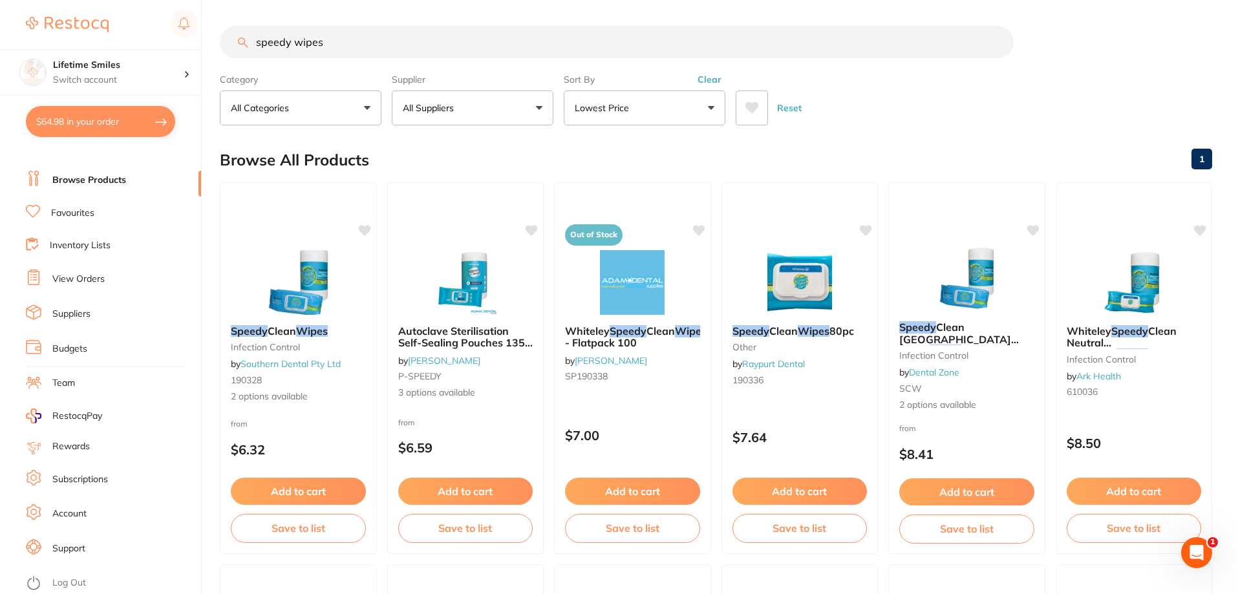
drag, startPoint x: 336, startPoint y: 47, endPoint x: 104, endPoint y: 18, distance: 233.3
click at [104, 18] on div "$64.98 Lifetime Smiles Switch account Lifetime Smiles $64.98 in your order Dash…" at bounding box center [619, 297] width 1238 height 594
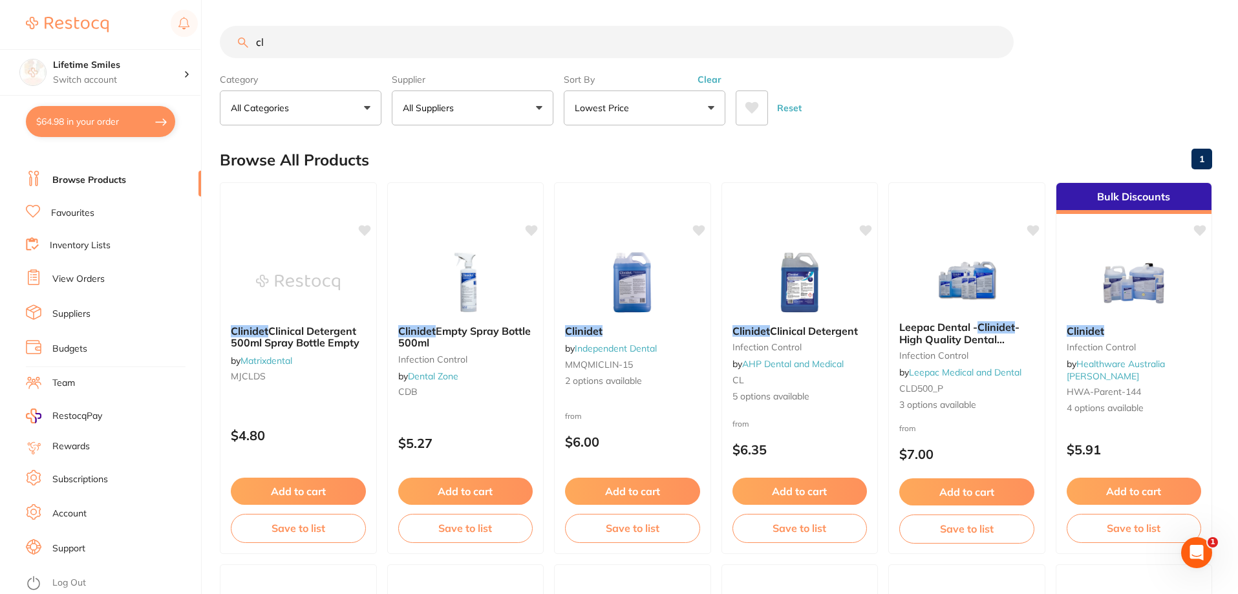
type input "c"
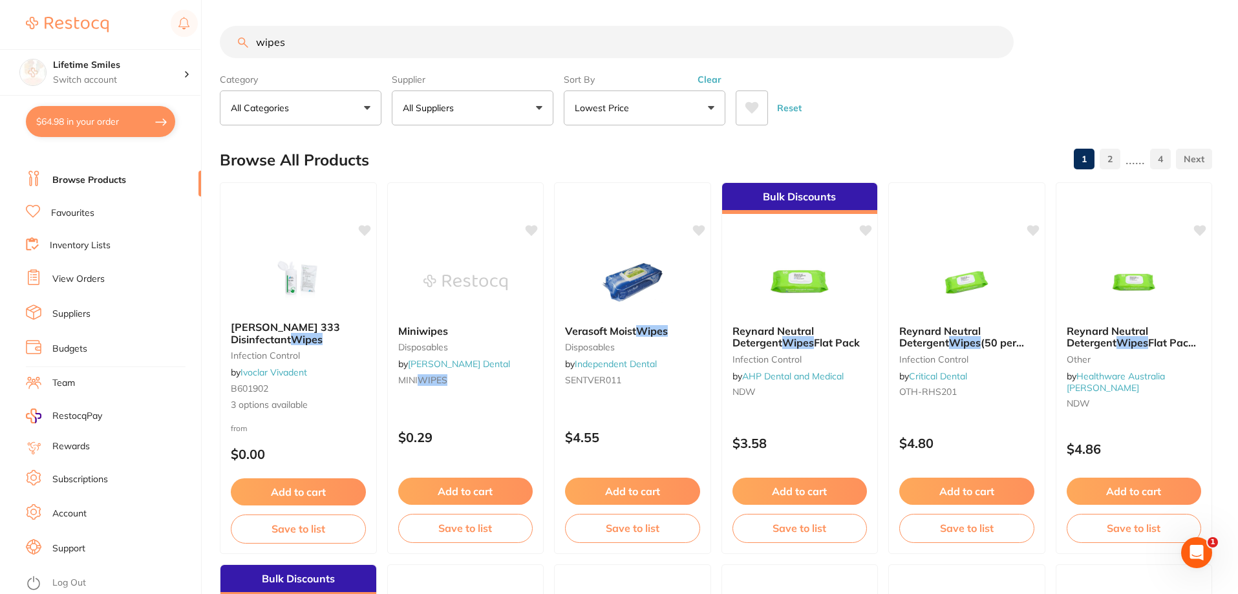
drag, startPoint x: 311, startPoint y: 45, endPoint x: 109, endPoint y: 33, distance: 202.1
click at [109, 33] on div "$64.98 Lifetime Smiles Switch account Lifetime Smiles $64.98 in your order Dash…" at bounding box center [619, 297] width 1238 height 594
type input "speedy wipes"
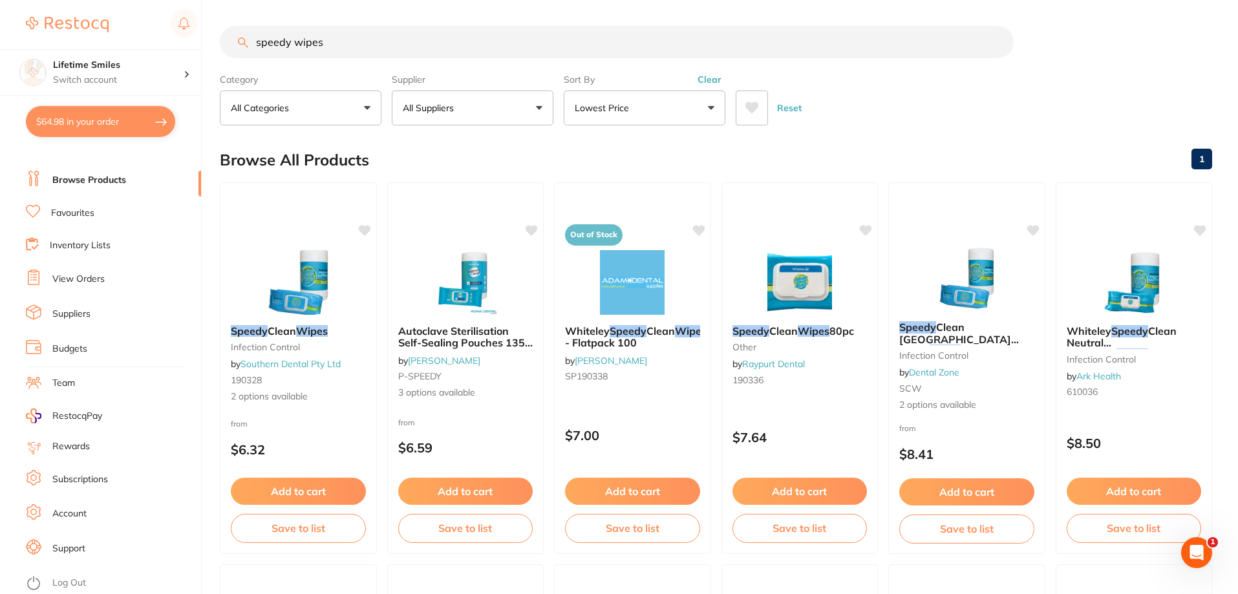
click at [439, 45] on input "speedy wipes" at bounding box center [617, 42] width 794 height 32
click at [360, 52] on input "speedy wipes" at bounding box center [617, 42] width 794 height 32
click at [242, 41] on div "speedy wipes" at bounding box center [716, 42] width 993 height 32
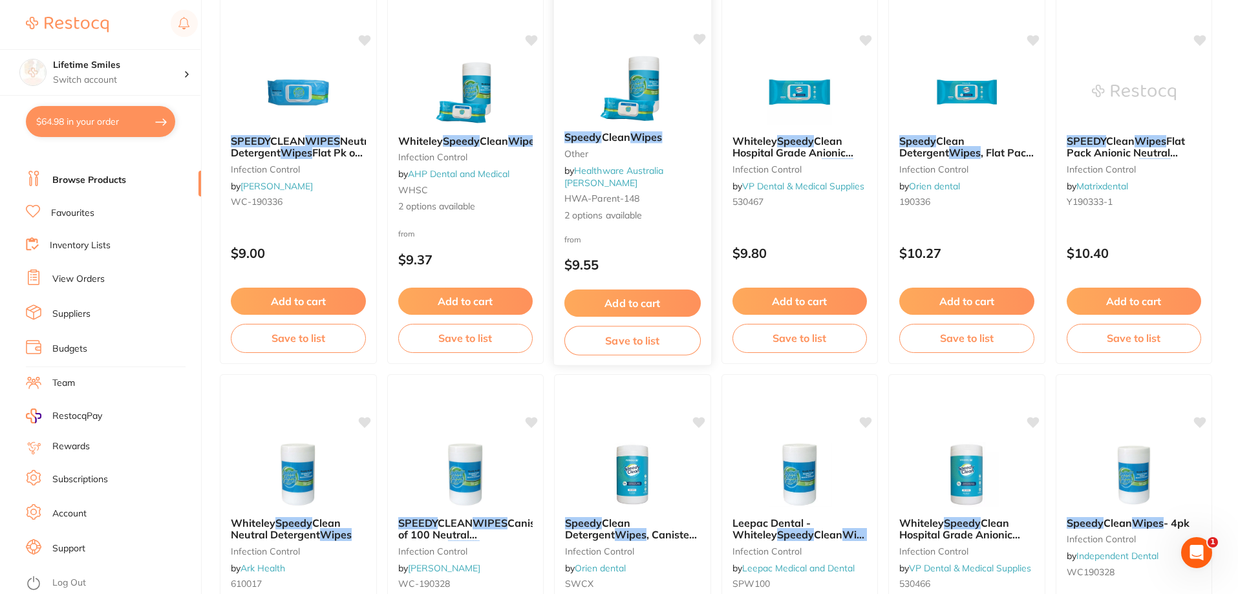
scroll to position [711, 0]
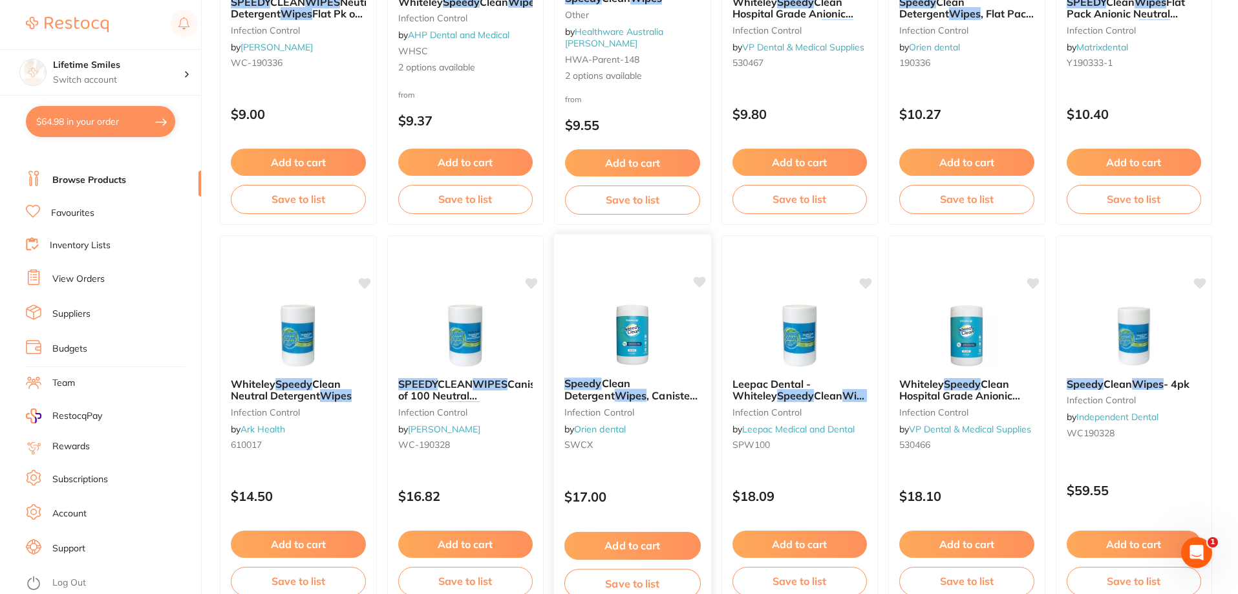
click at [657, 450] on small "SWCX" at bounding box center [633, 445] width 136 height 10
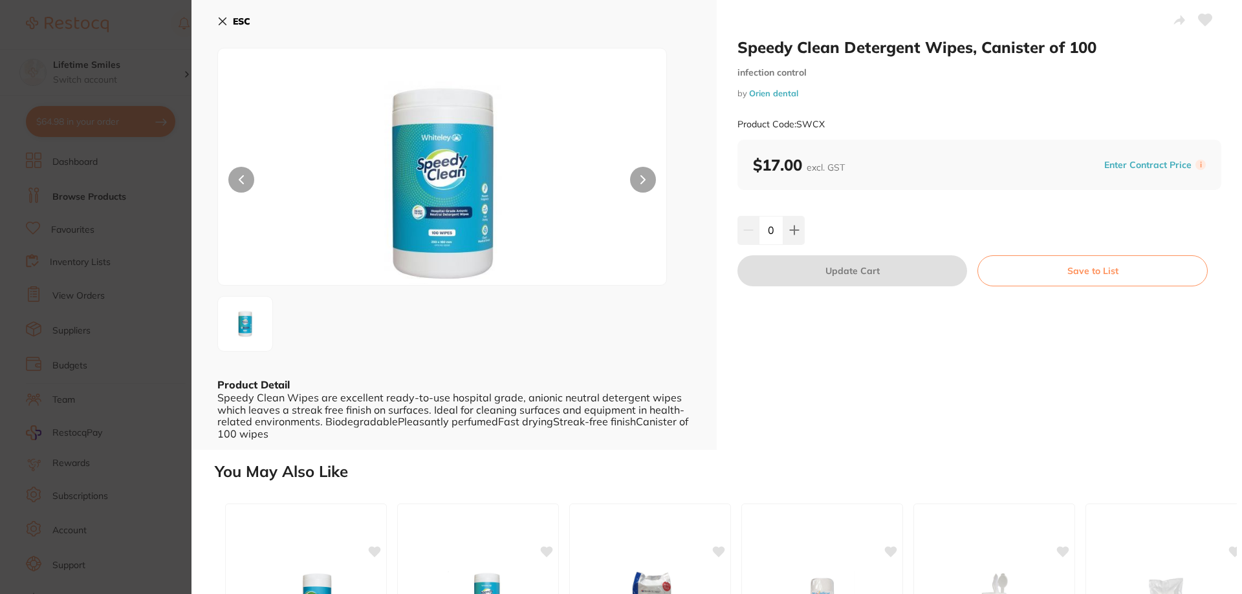
scroll to position [17, 0]
click at [795, 237] on button at bounding box center [793, 230] width 21 height 28
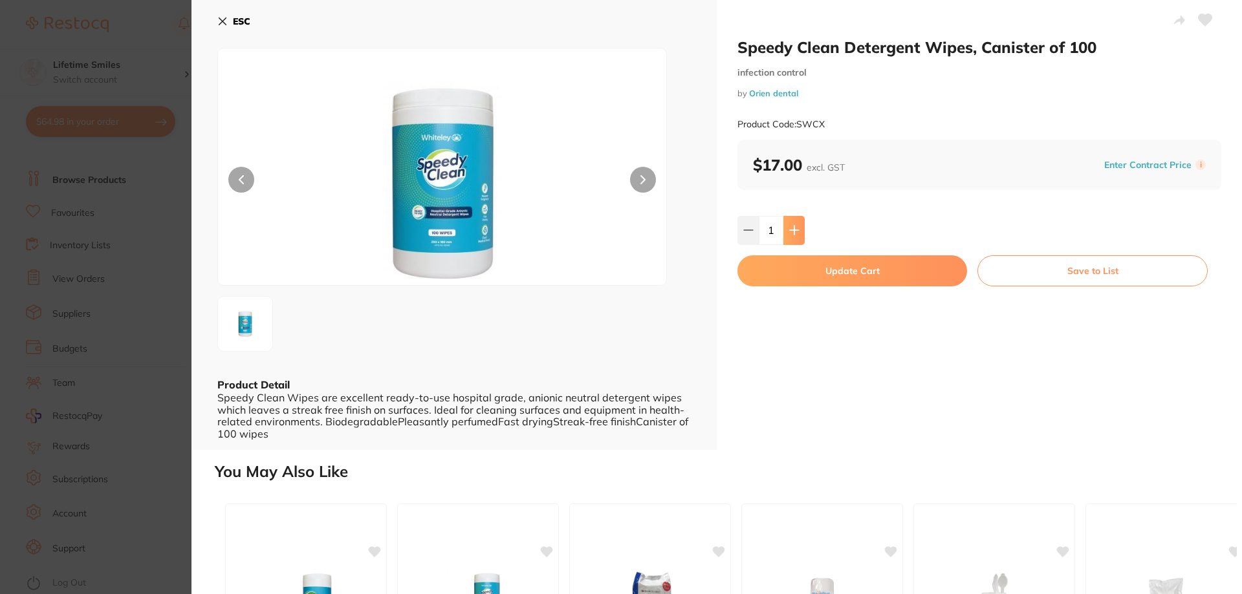
click at [795, 237] on button at bounding box center [793, 230] width 21 height 28
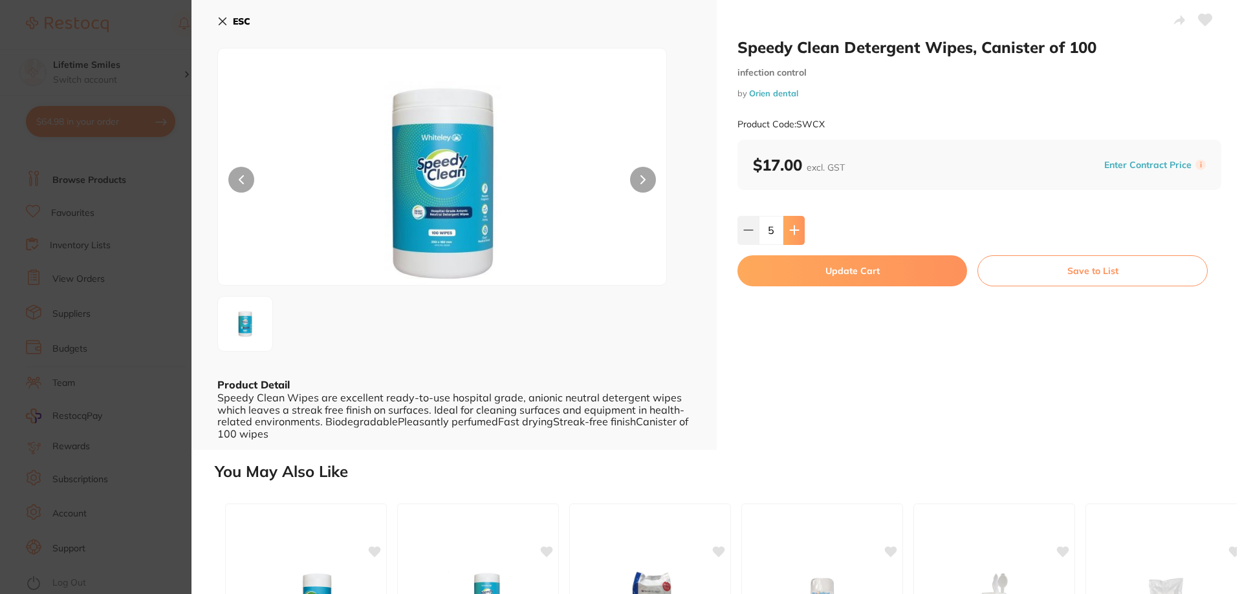
click at [795, 237] on button at bounding box center [793, 230] width 21 height 28
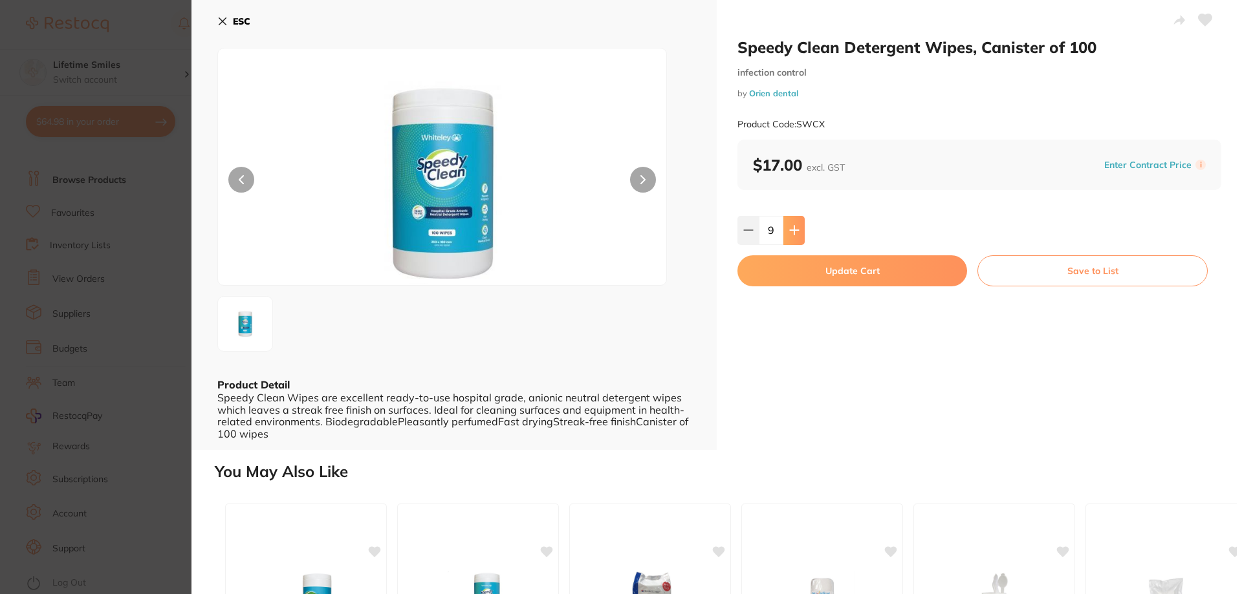
type input "10"
click at [830, 274] on button "Update Cart" at bounding box center [852, 270] width 230 height 31
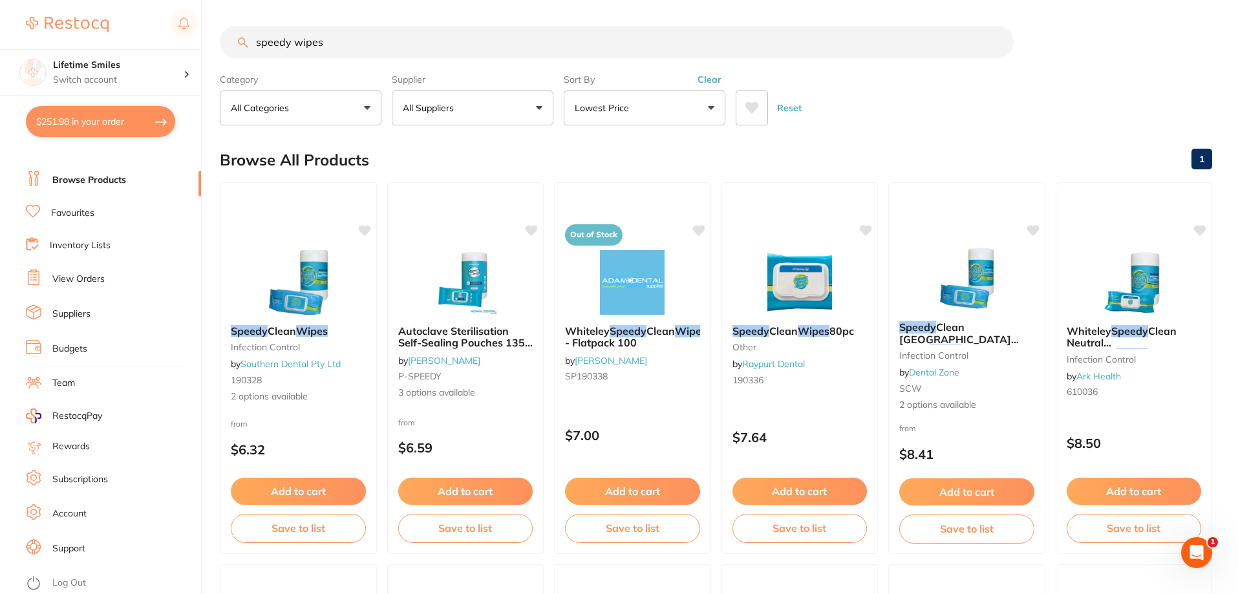
scroll to position [1, 0]
drag, startPoint x: 362, startPoint y: 51, endPoint x: 204, endPoint y: 50, distance: 157.8
click at [204, 50] on div "$251.98 Lifetime Smiles Switch account Lifetime Smiles $251.98 in your order Da…" at bounding box center [619, 297] width 1238 height 594
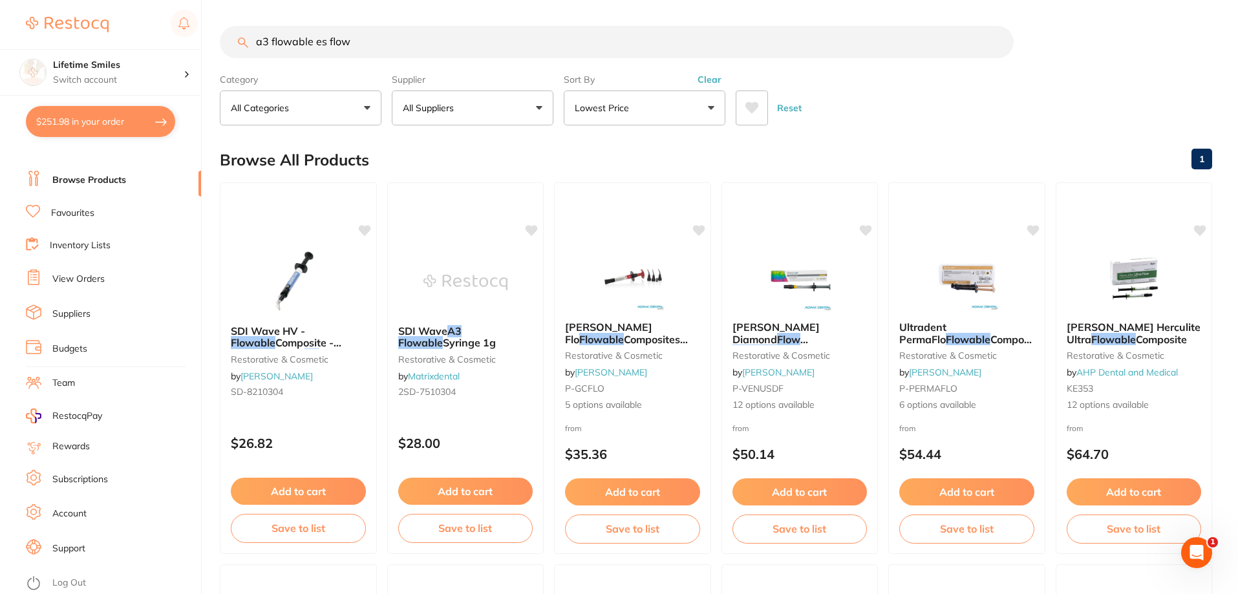
scroll to position [0, 0]
drag, startPoint x: 399, startPoint y: 38, endPoint x: 73, endPoint y: 35, distance: 325.9
click at [73, 35] on div "$251.98 Lifetime Smiles Switch account Lifetime Smiles $251.98 in your order Da…" at bounding box center [619, 297] width 1238 height 594
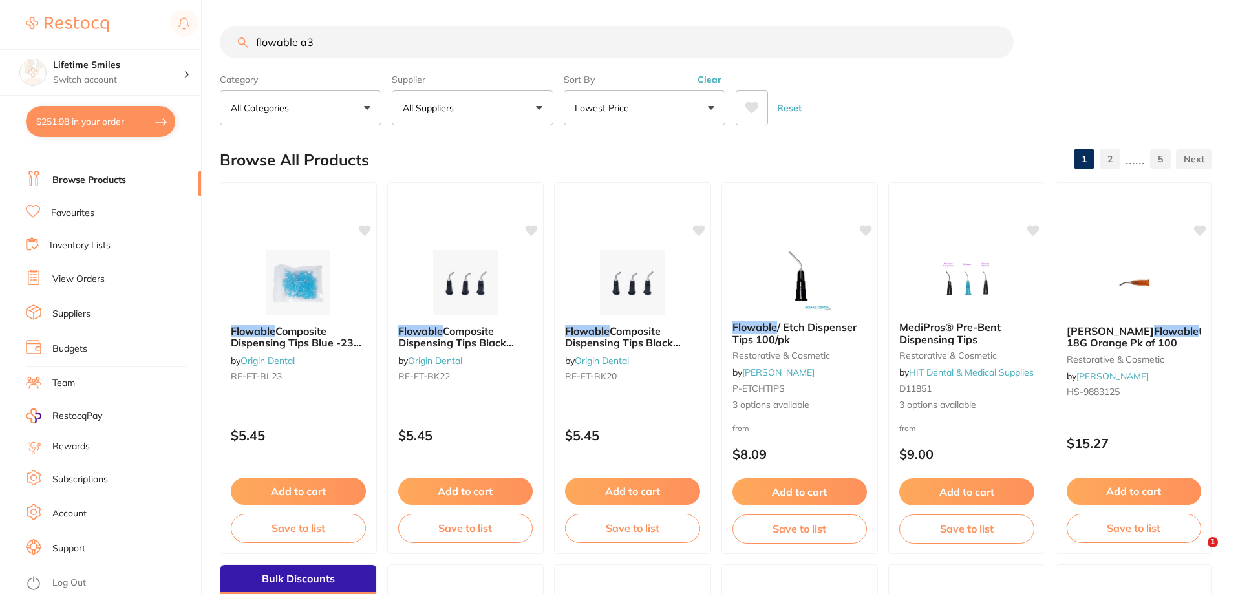
type input "flowable a3"
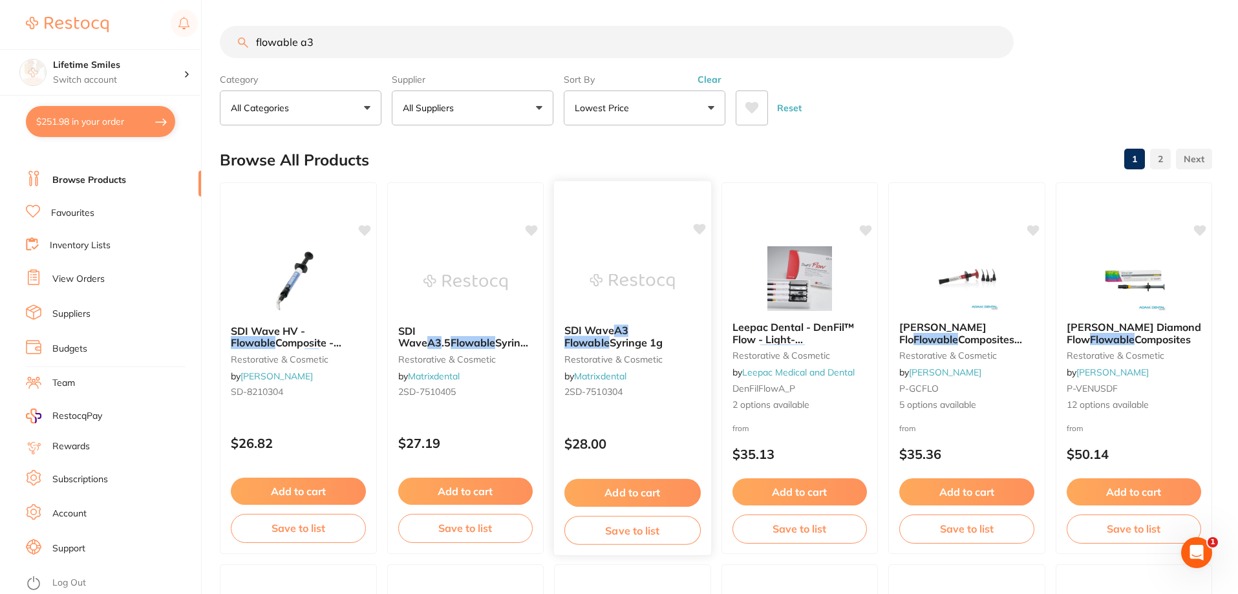
click at [661, 297] on img at bounding box center [632, 281] width 85 height 65
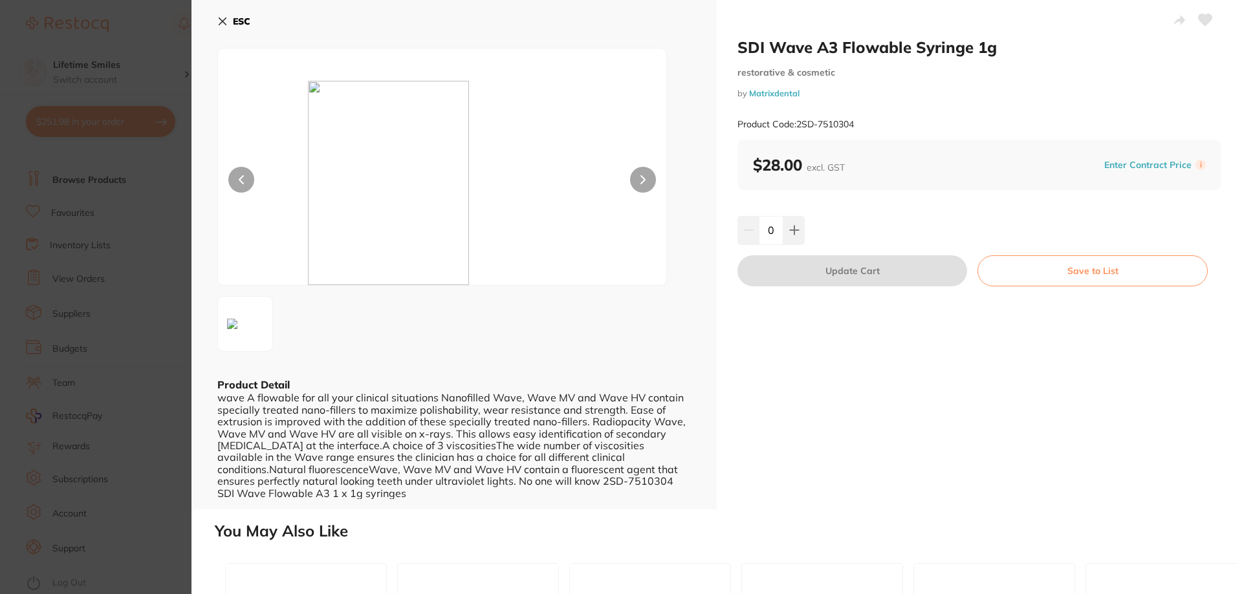
click at [222, 21] on icon at bounding box center [222, 21] width 7 height 7
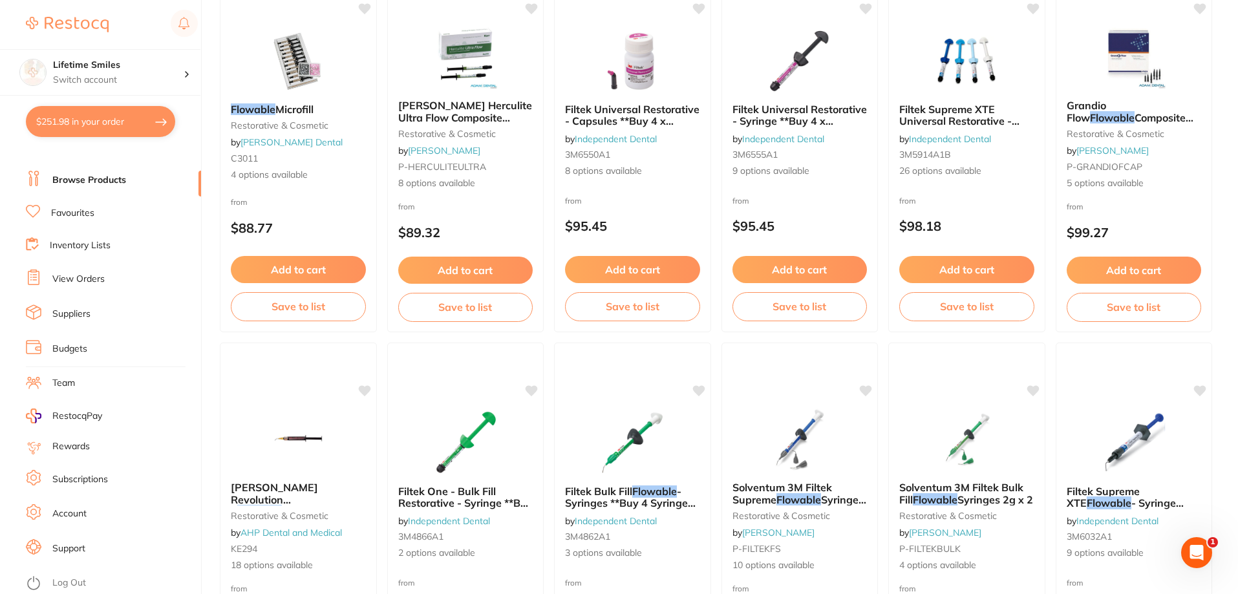
scroll to position [1361, 0]
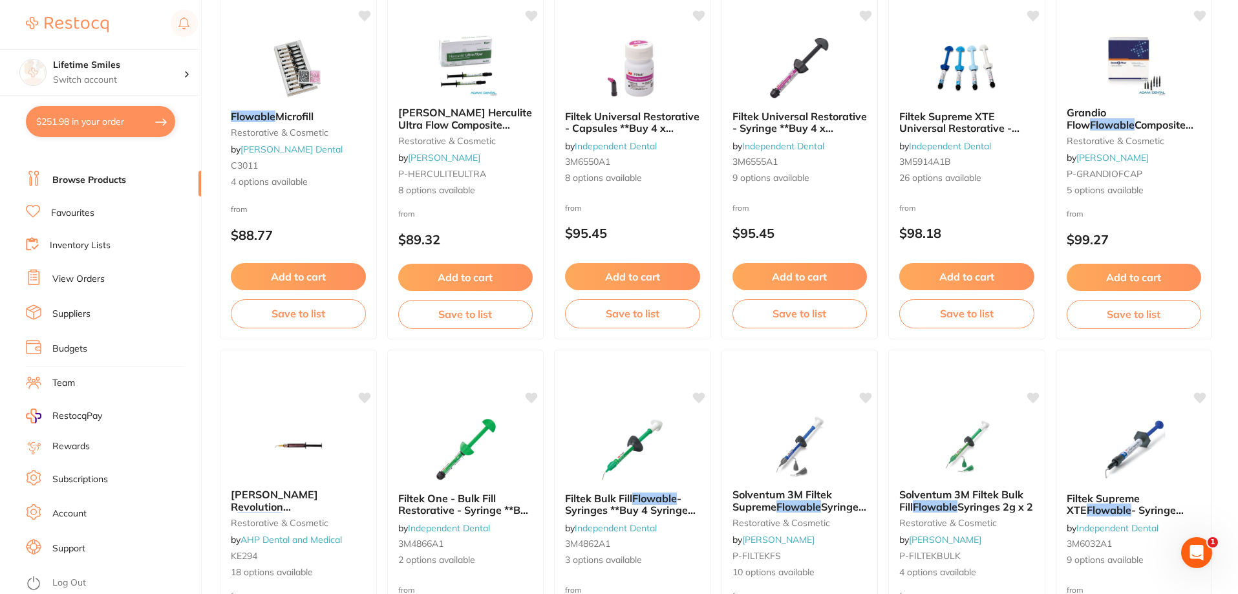
click at [87, 120] on button "$251.98 in your order" at bounding box center [100, 121] width 149 height 31
checkbox input "true"
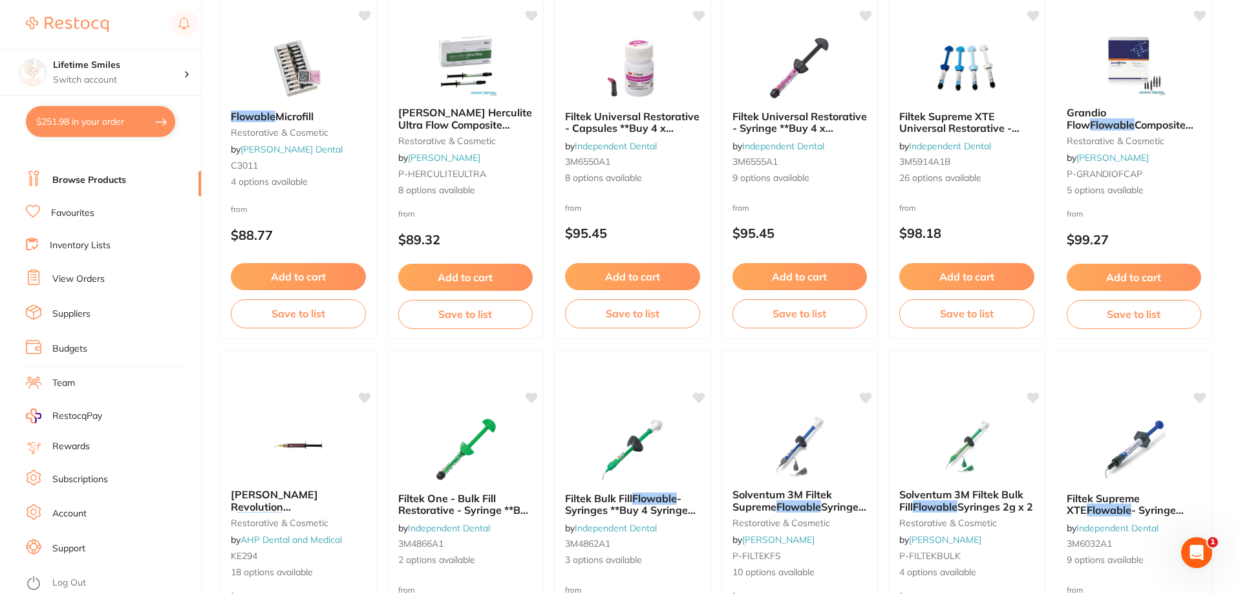
checkbox input "true"
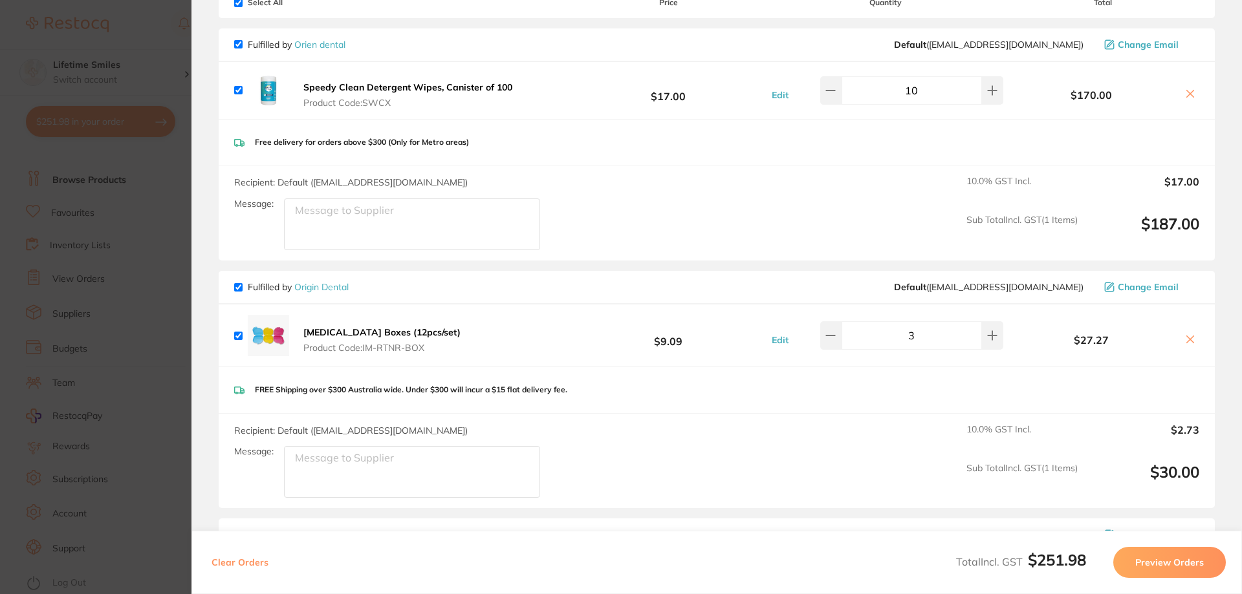
scroll to position [0, 0]
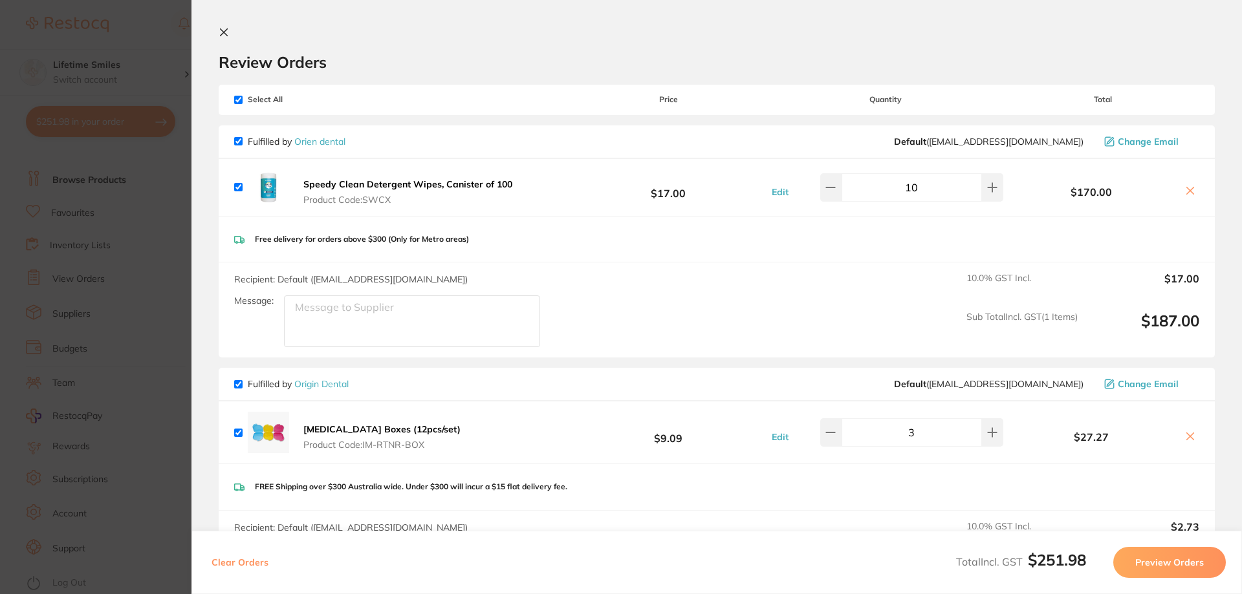
click at [224, 35] on icon at bounding box center [224, 32] width 10 height 10
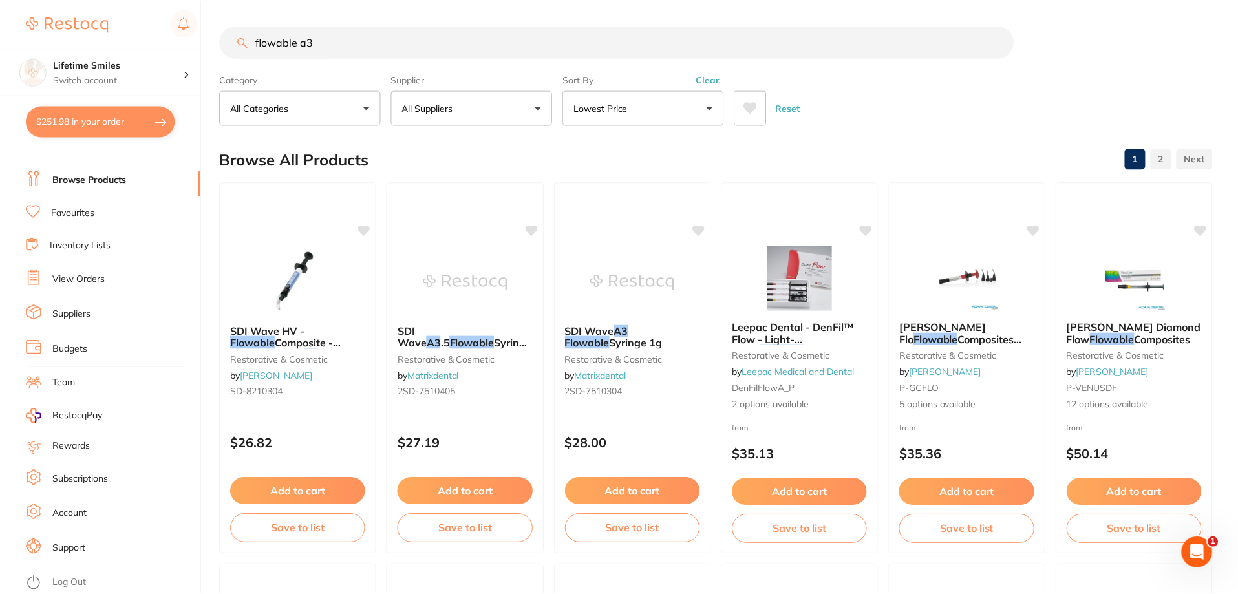
scroll to position [1361, 0]
